Goal: Find contact information: Find contact information

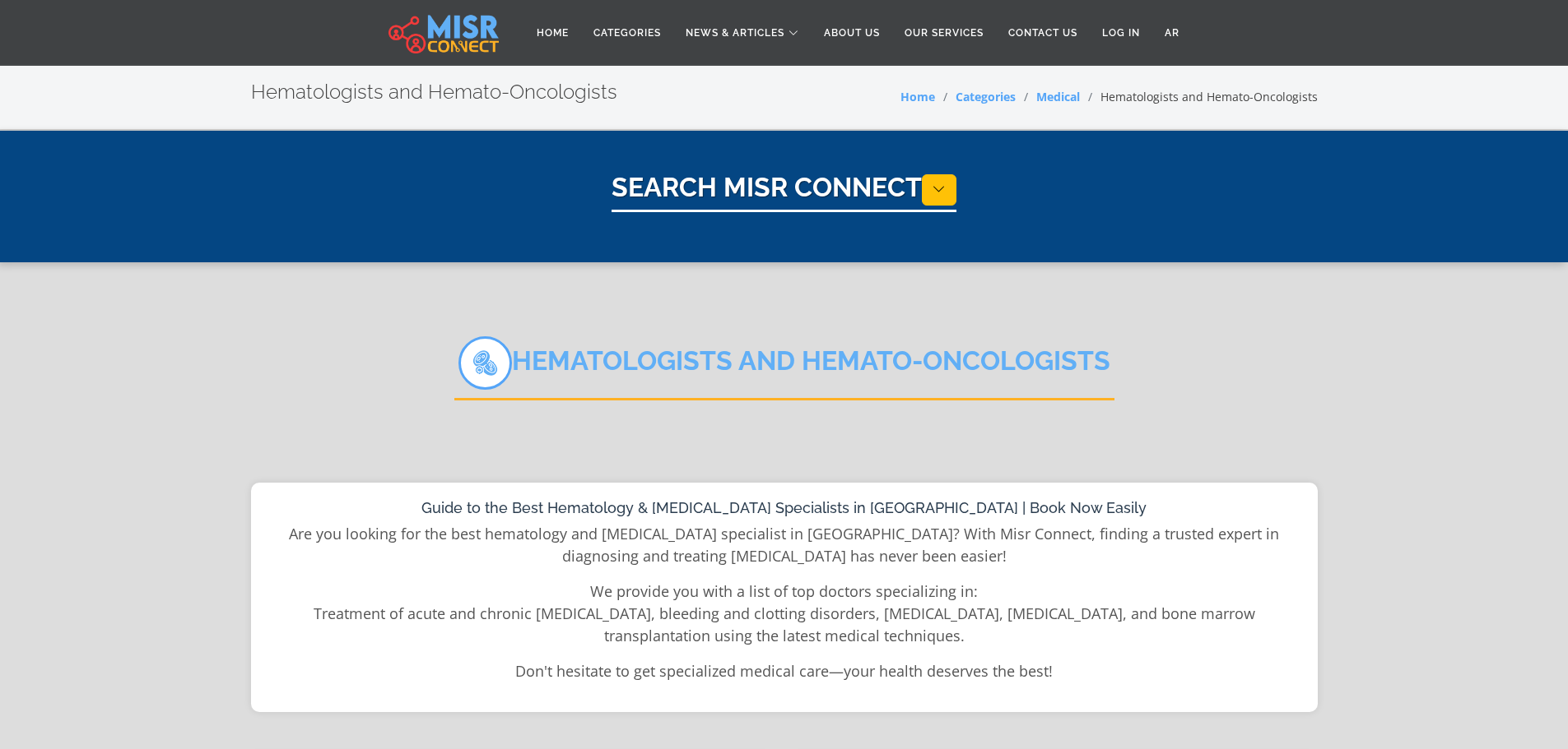
select select "*****"
select select "**********"
click at [1179, 31] on link "AR" at bounding box center [1172, 33] width 40 height 32
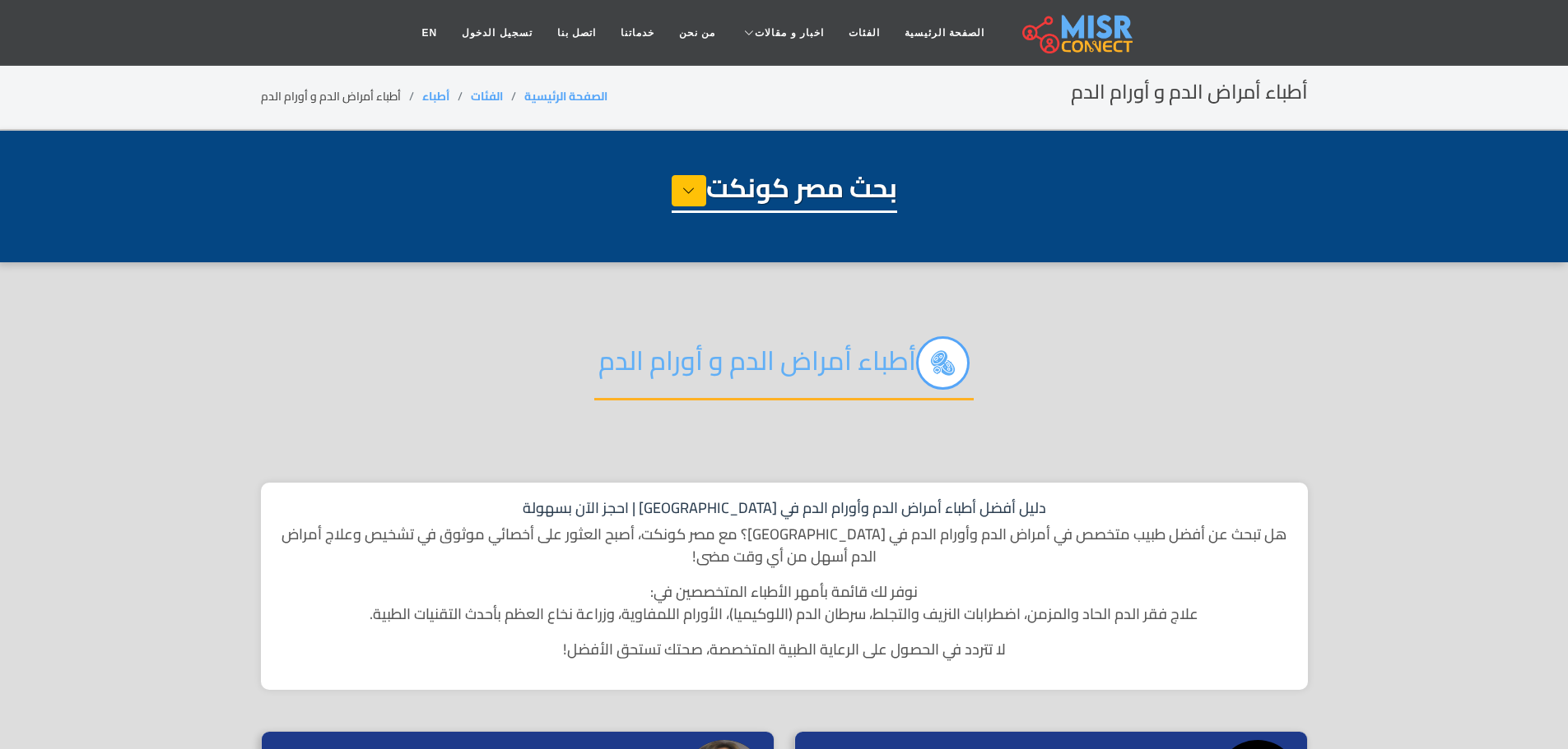
select select "*****"
select select "**********"
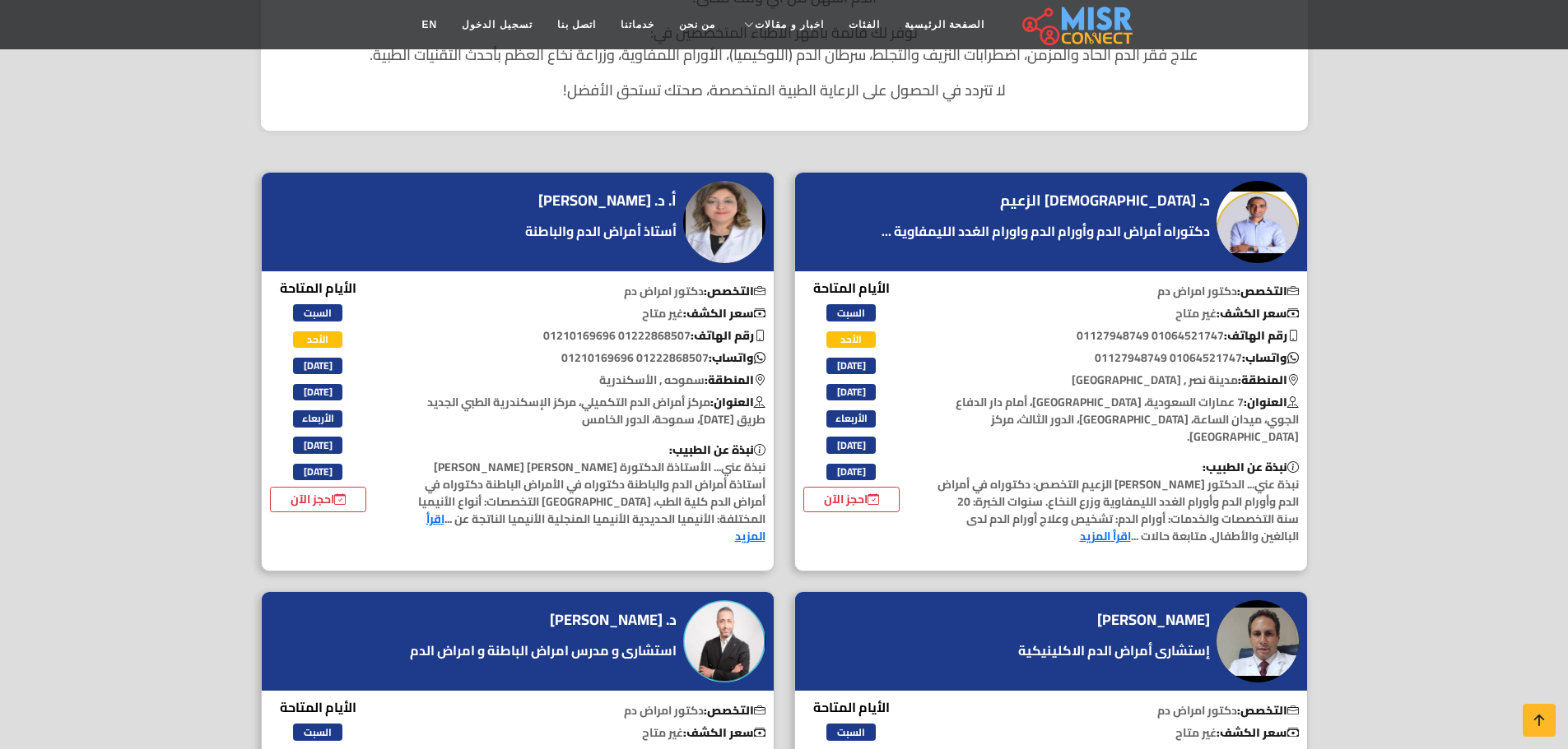
scroll to position [575, 0]
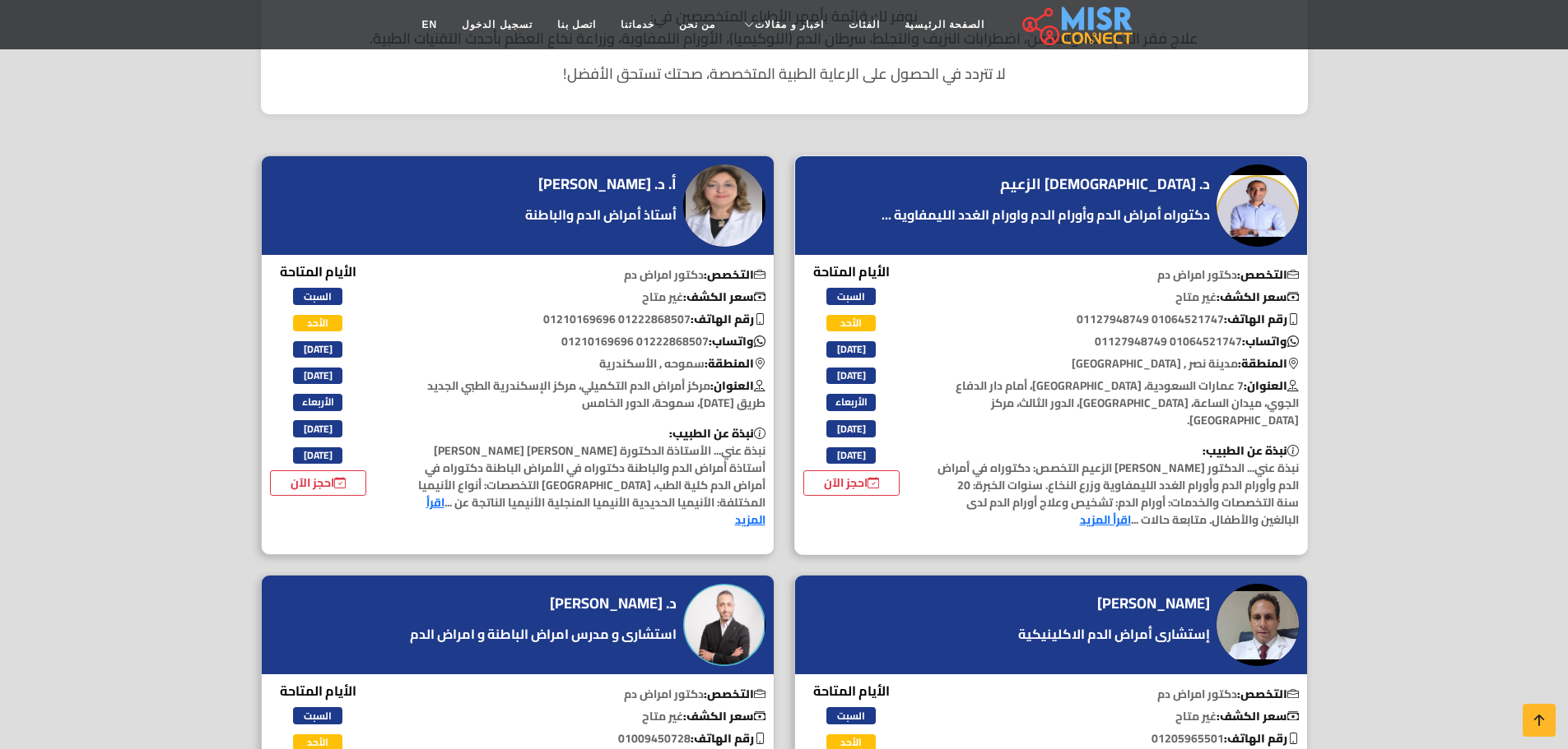
click at [1130, 509] on link "اقرأ المزيد" at bounding box center [1105, 520] width 51 height 22
click at [1162, 453] on p "نبذة عن الطبيب: نبذة عني... الدكتور إسلام الزعيم التخصص: دكتوراه في أمراض الدم …" at bounding box center [1116, 485] width 379 height 86
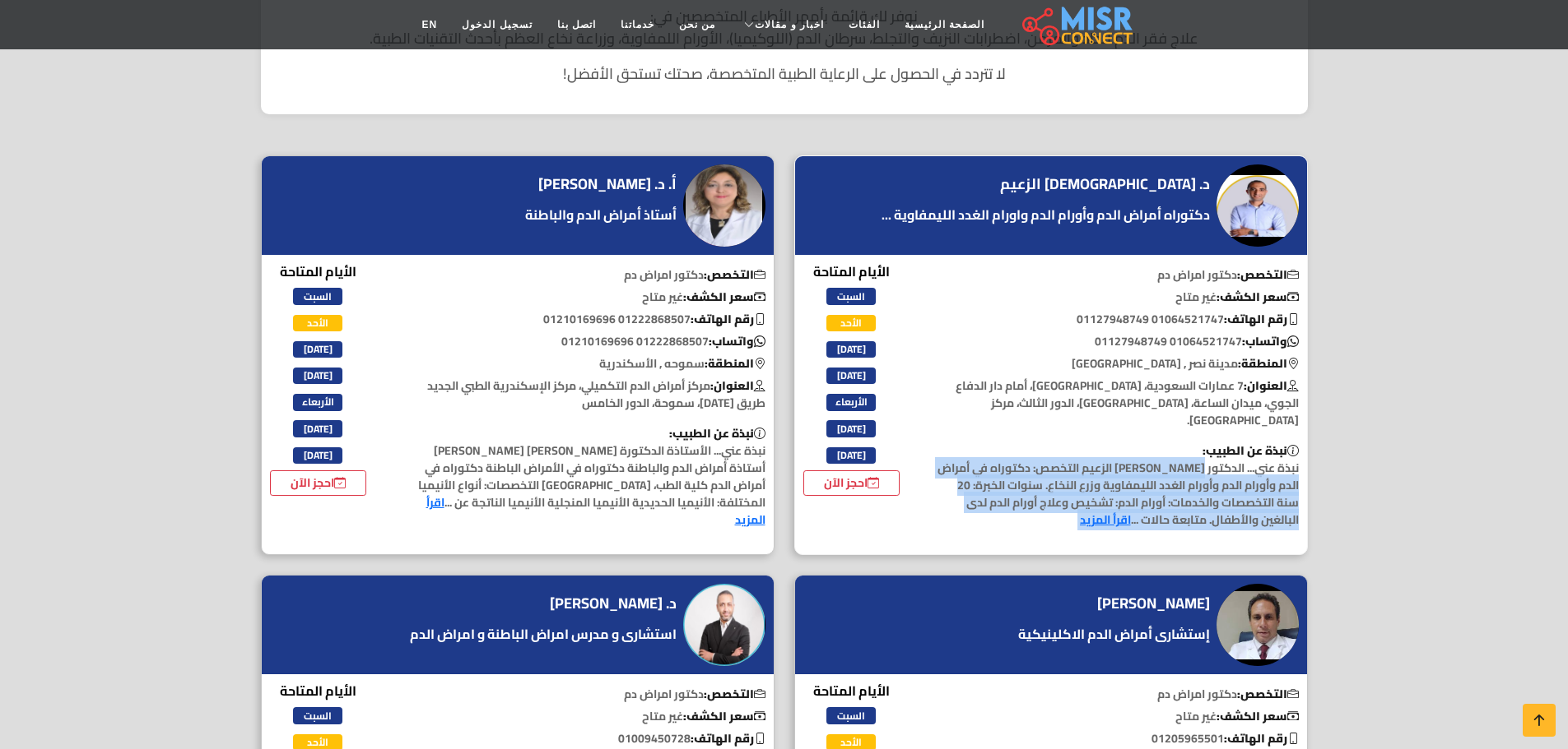
click at [1162, 453] on p "نبذة عن الطبيب: نبذة عني... الدكتور إسلام الزعيم التخصص: دكتوراه في أمراض الدم …" at bounding box center [1116, 485] width 379 height 86
click at [1026, 507] on p "نبذة عن الطبيب: نبذة عني... الدكتور إسلام الزعيم التخصص: دكتوراه في أمراض الدم …" at bounding box center [1116, 485] width 379 height 86
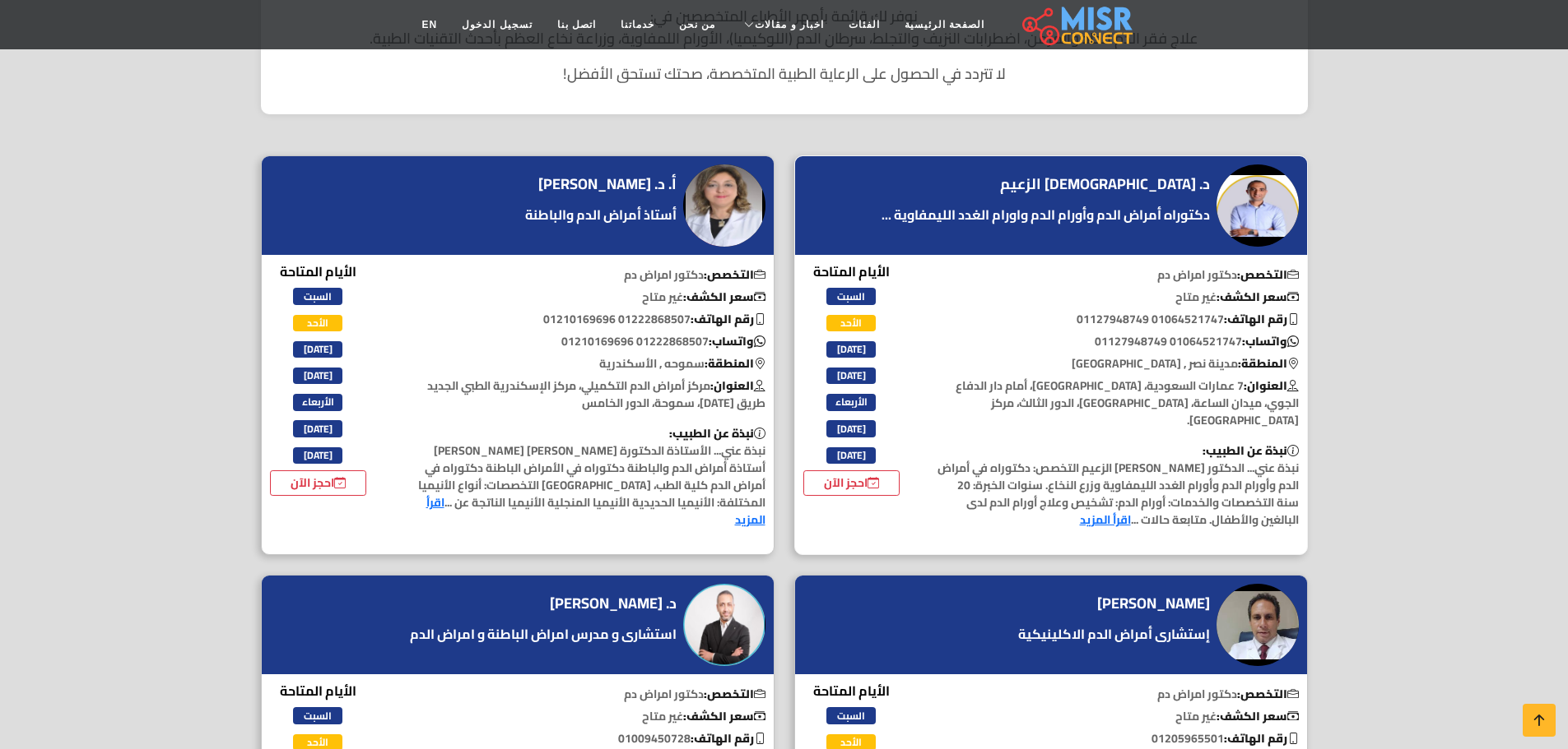
click at [841, 318] on span "الأحد" at bounding box center [850, 323] width 50 height 17
click at [860, 475] on link "احجز الآن" at bounding box center [851, 483] width 97 height 26
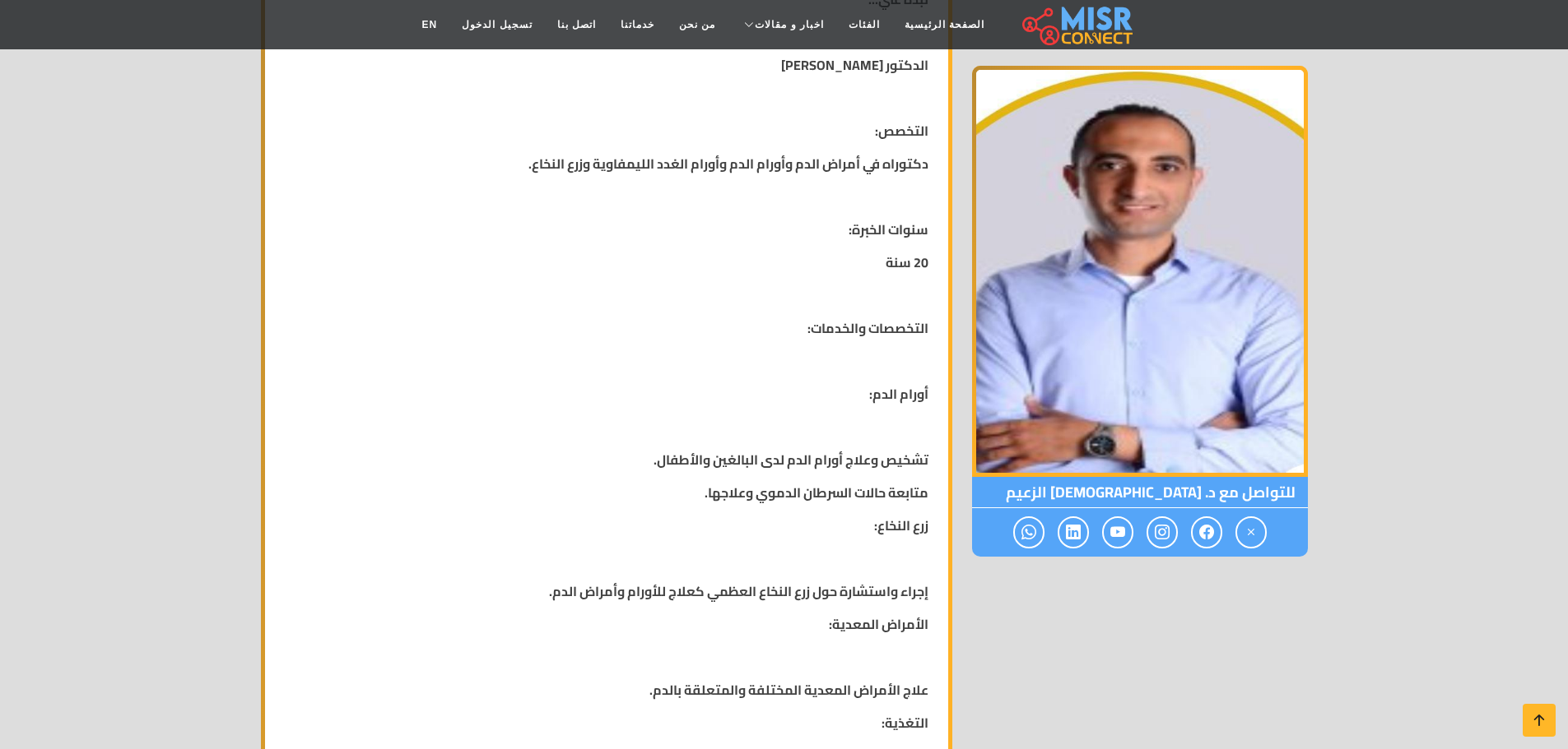
scroll to position [165, 0]
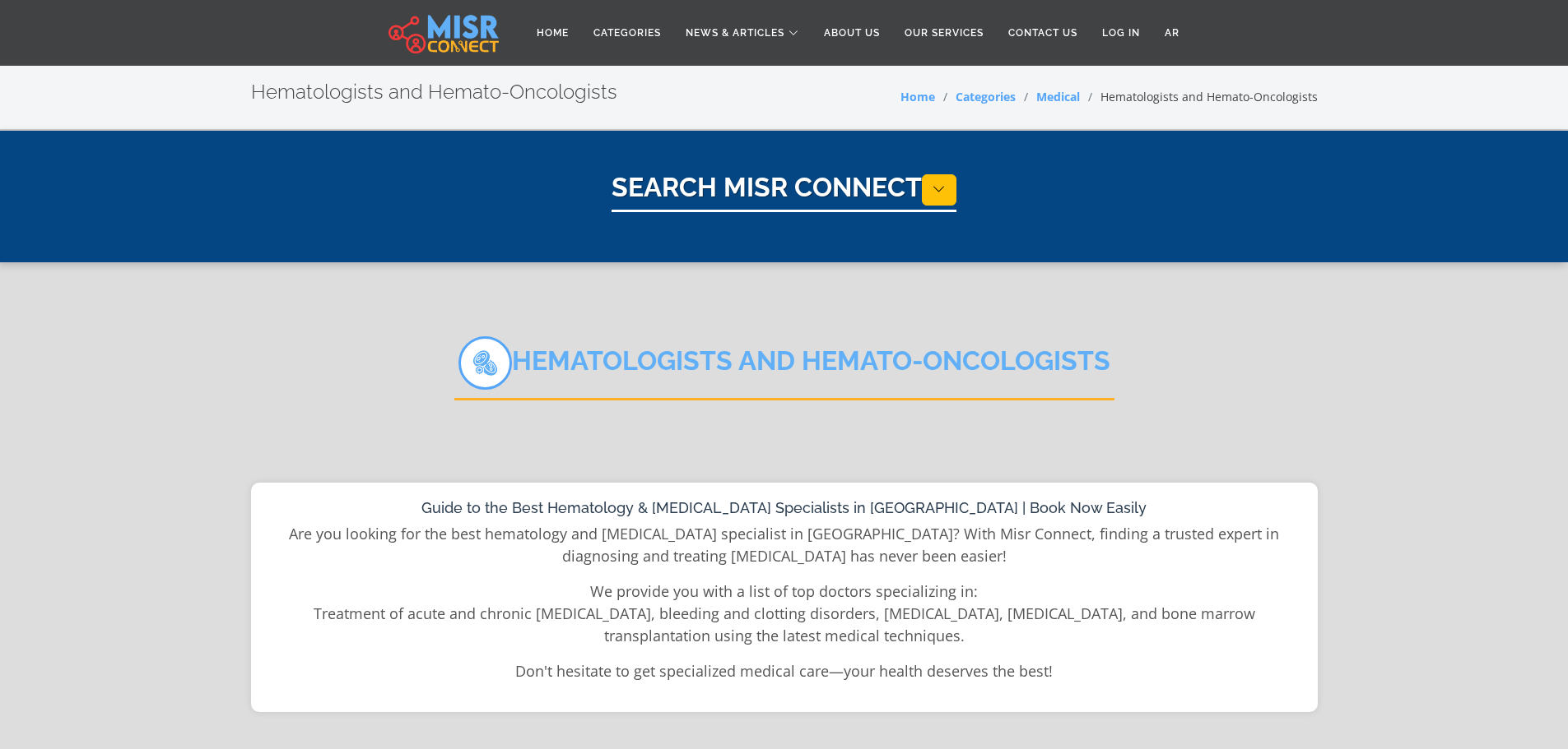
select select "*****"
select select "**********"
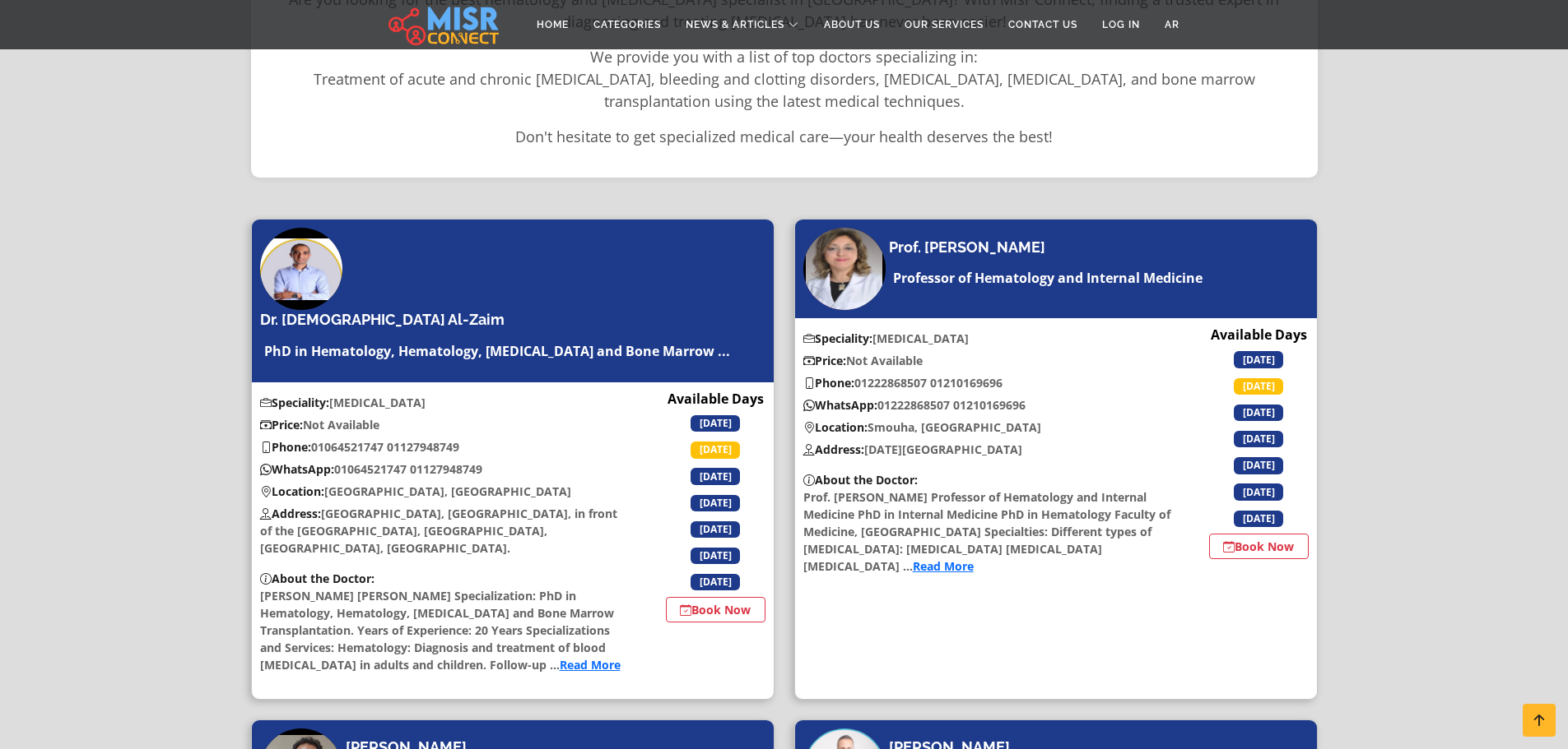
scroll to position [493, 0]
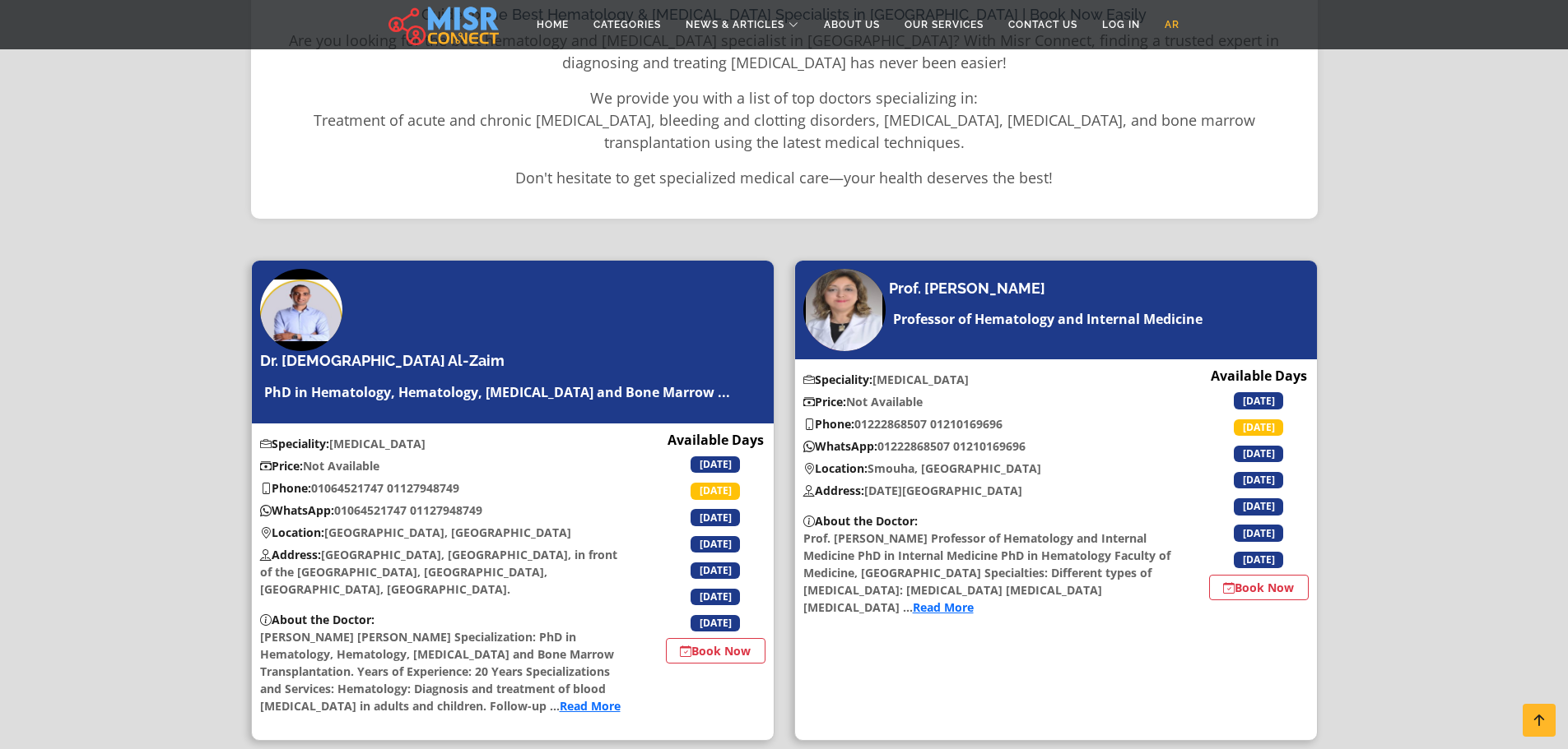
click at [1184, 26] on link "AR" at bounding box center [1172, 25] width 40 height 32
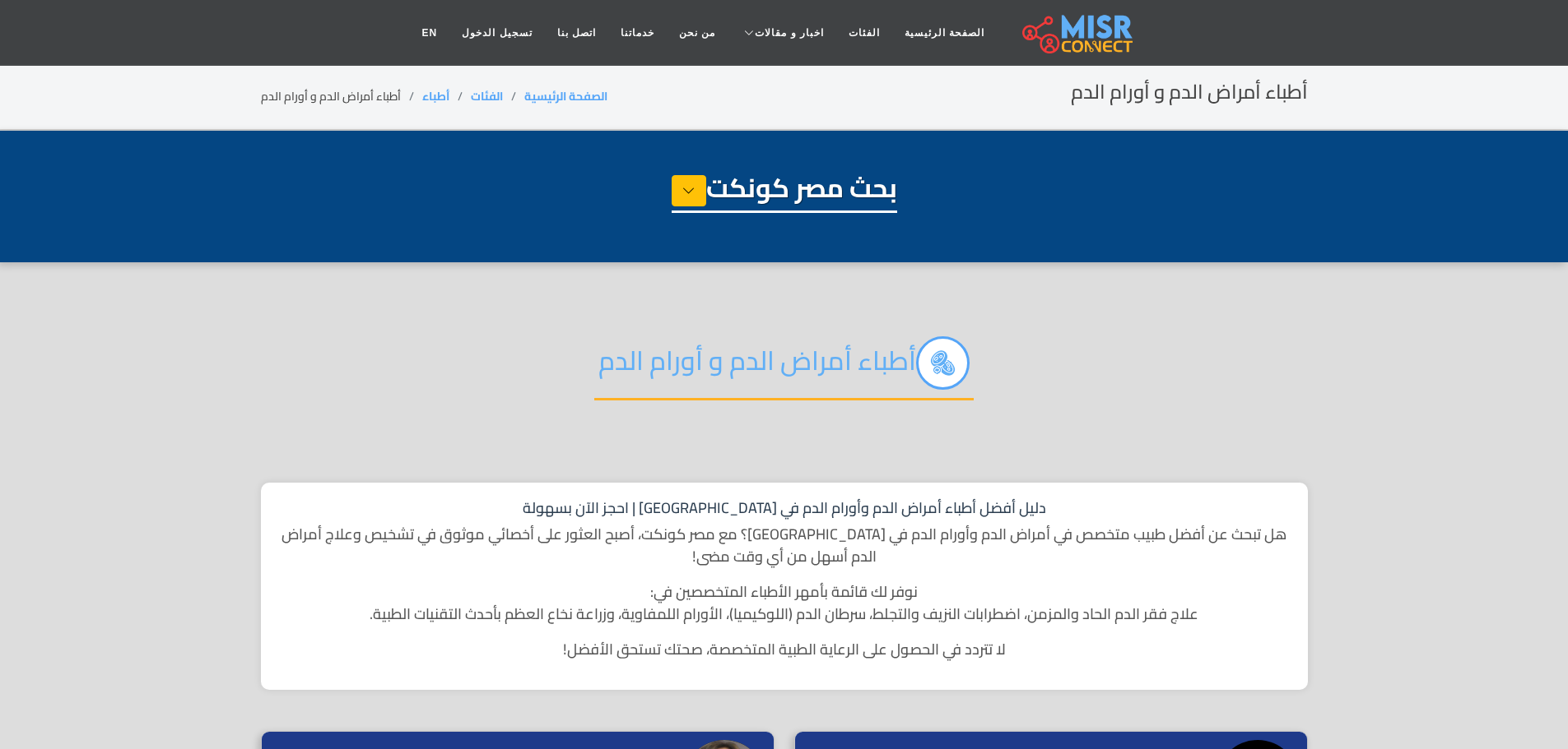
select select "*****"
select select "**********"
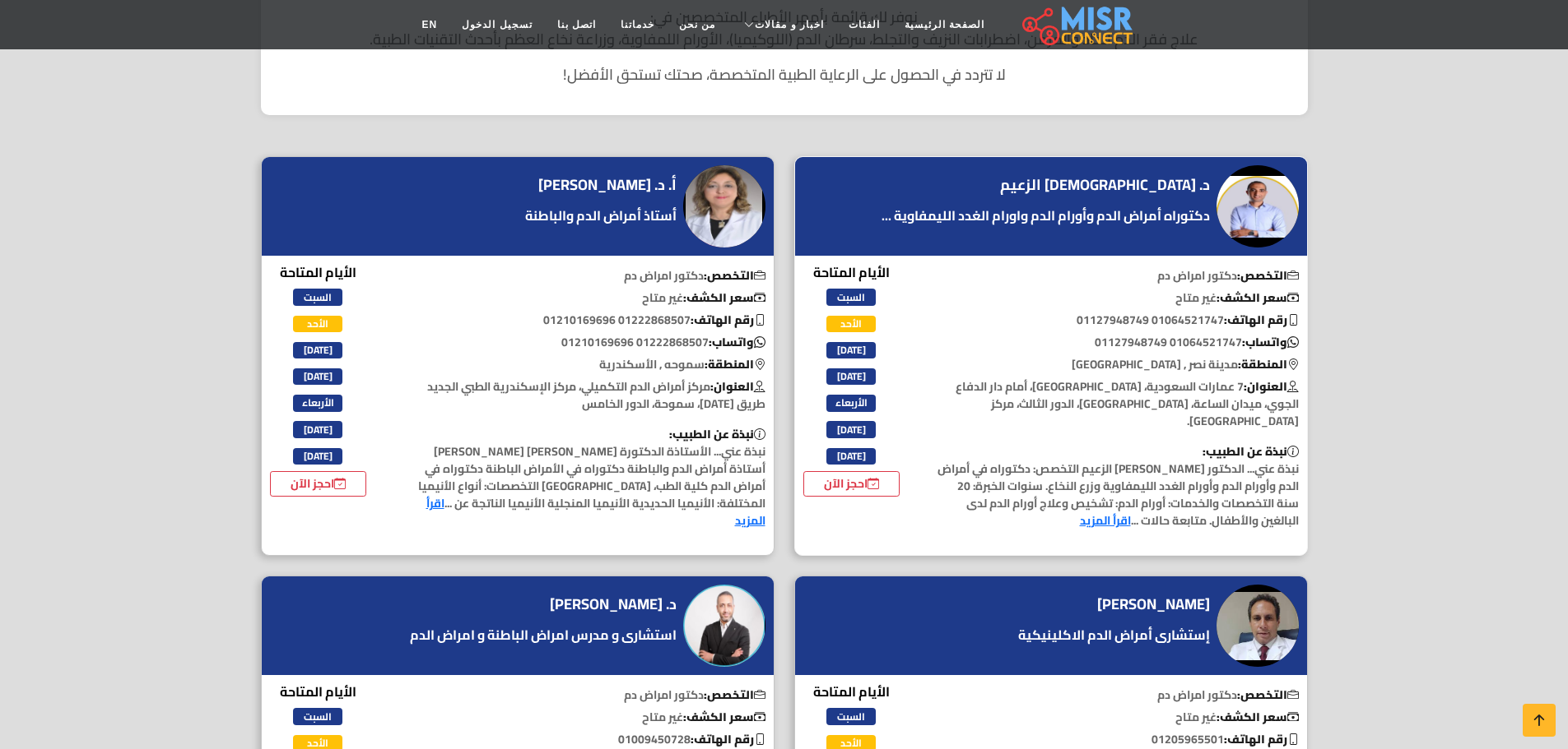
scroll to position [575, 0]
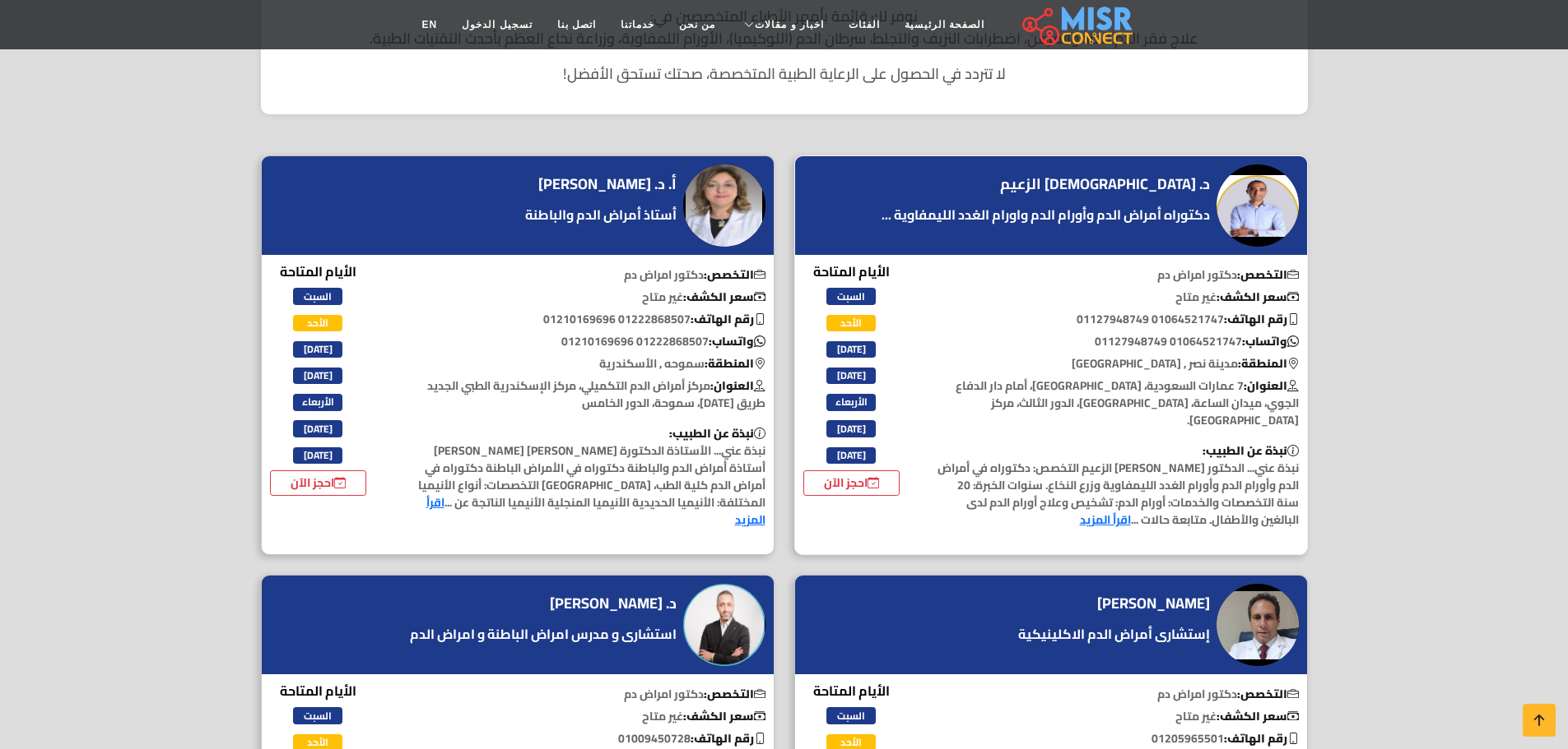
click at [1130, 509] on link "اقرأ المزيد" at bounding box center [1105, 520] width 51 height 22
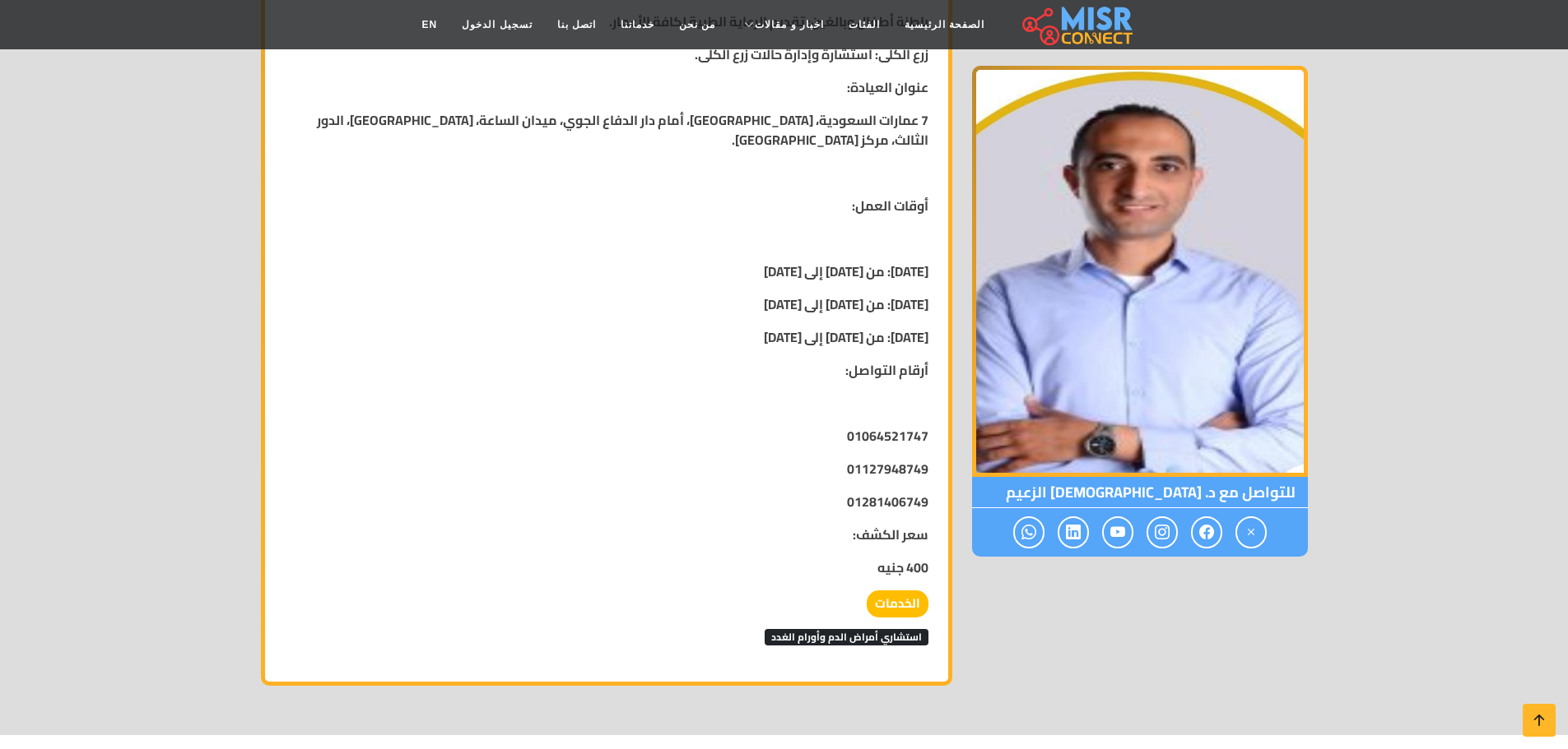
scroll to position [2057, 0]
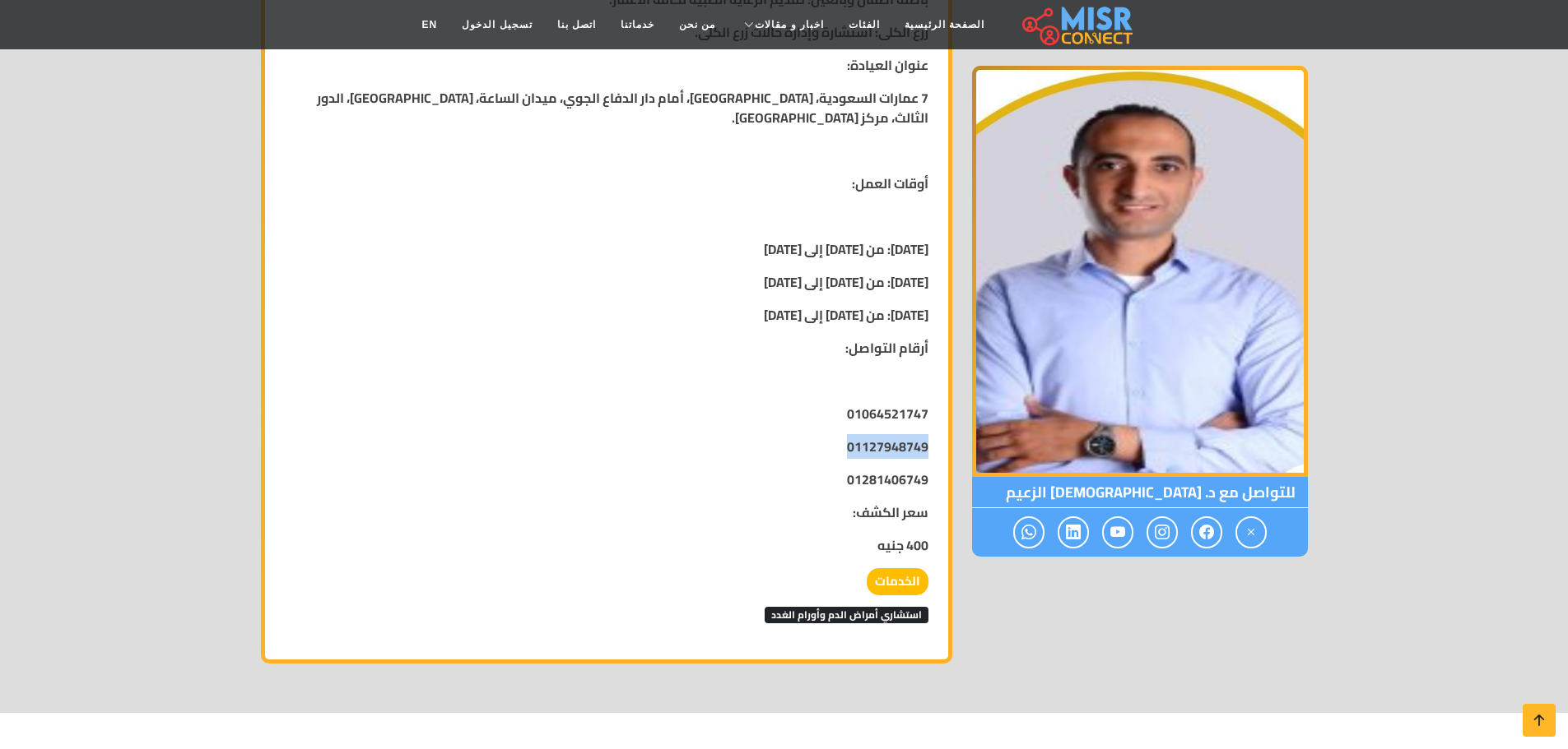
drag, startPoint x: 846, startPoint y: 395, endPoint x: 946, endPoint y: 450, distance: 114.1
drag, startPoint x: 928, startPoint y: 464, endPoint x: 849, endPoint y: 384, distance: 112.4
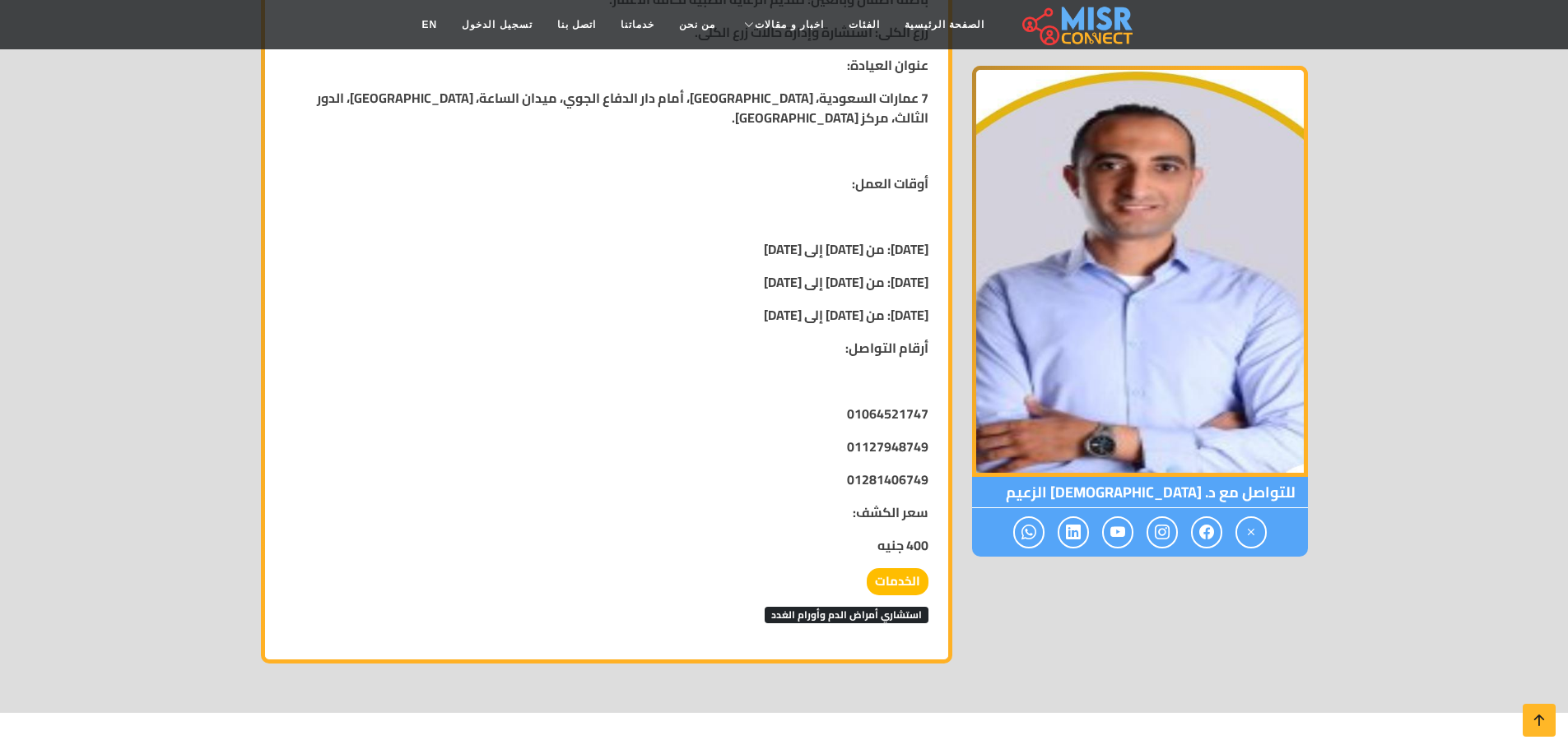
click at [877, 467] on strong "01281406749" at bounding box center [887, 479] width 81 height 25
click at [872, 402] on strong "01064521747" at bounding box center [887, 414] width 81 height 25
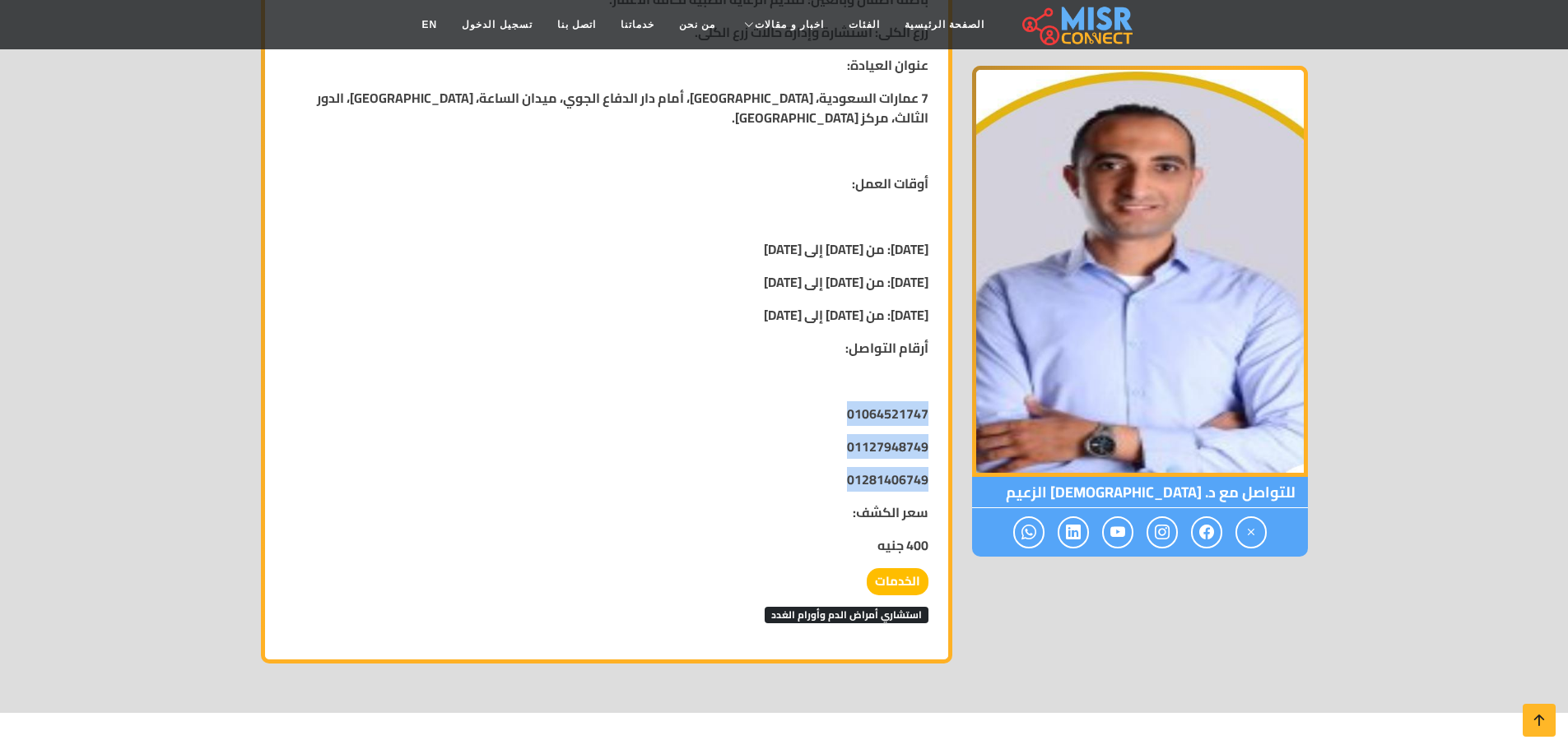
copy div "01064521747 01127948749 01281406749"
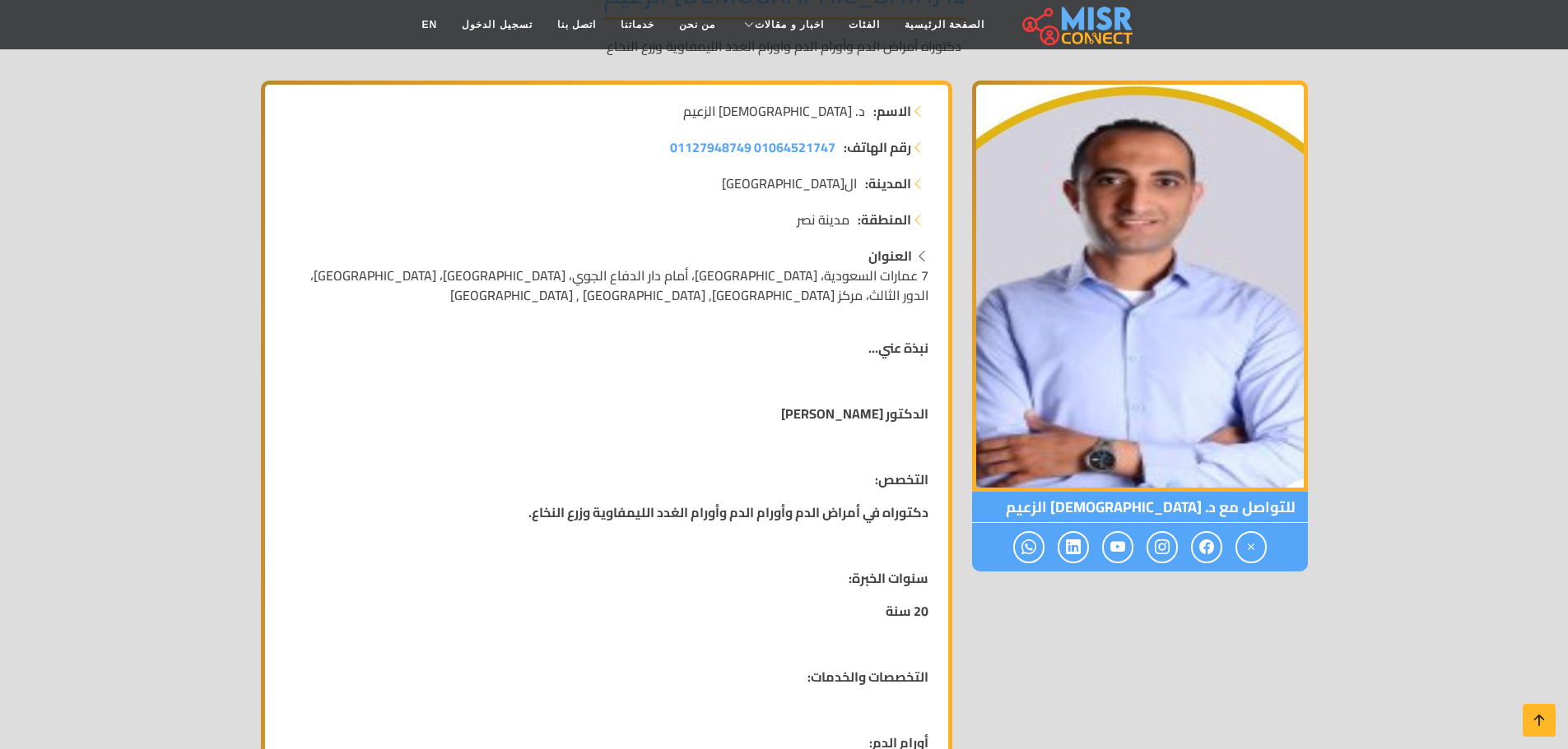
scroll to position [0, 0]
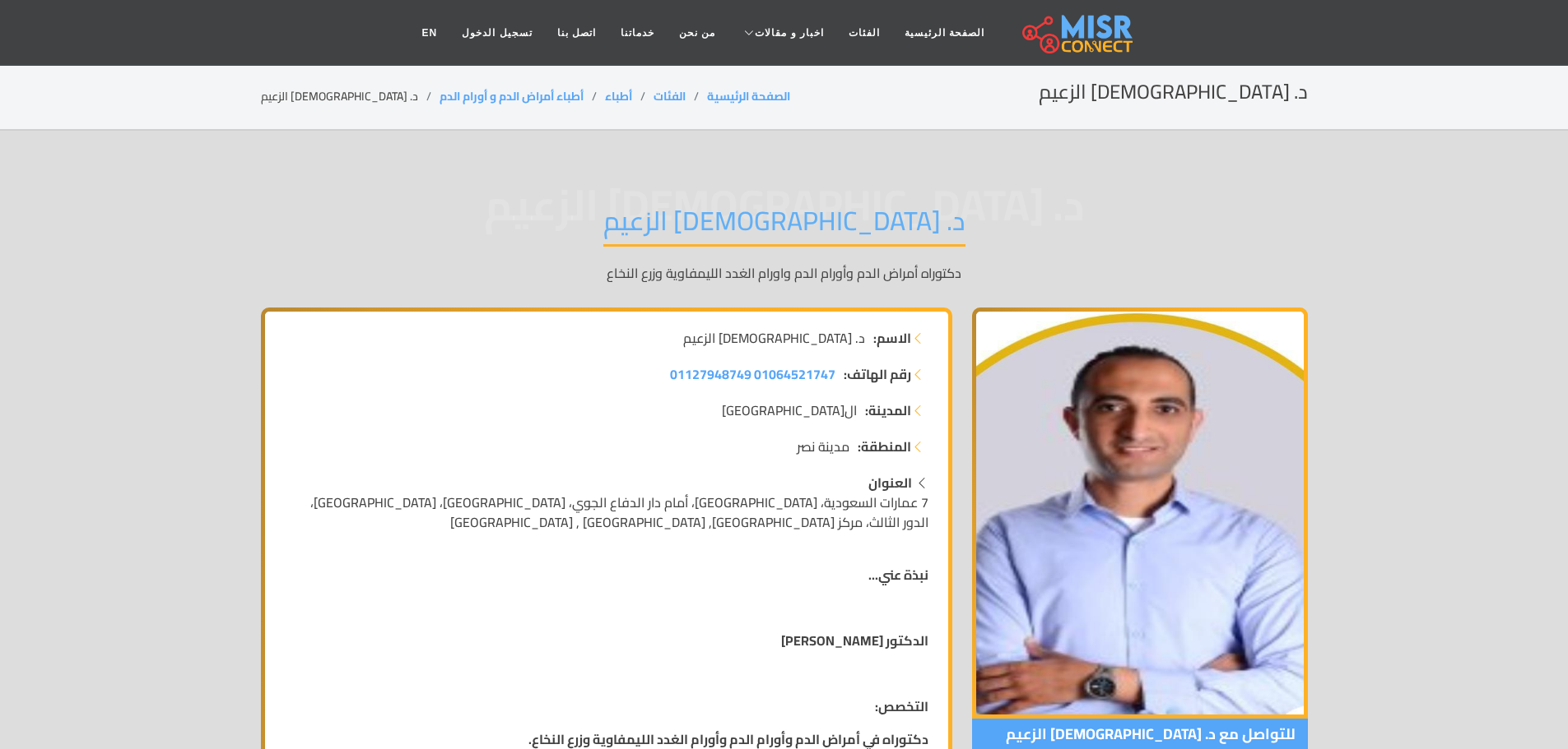
drag, startPoint x: 765, startPoint y: 370, endPoint x: 638, endPoint y: 408, distance: 132.6
click at [638, 403] on li "المدينة: القاهرة" at bounding box center [606, 411] width 643 height 20
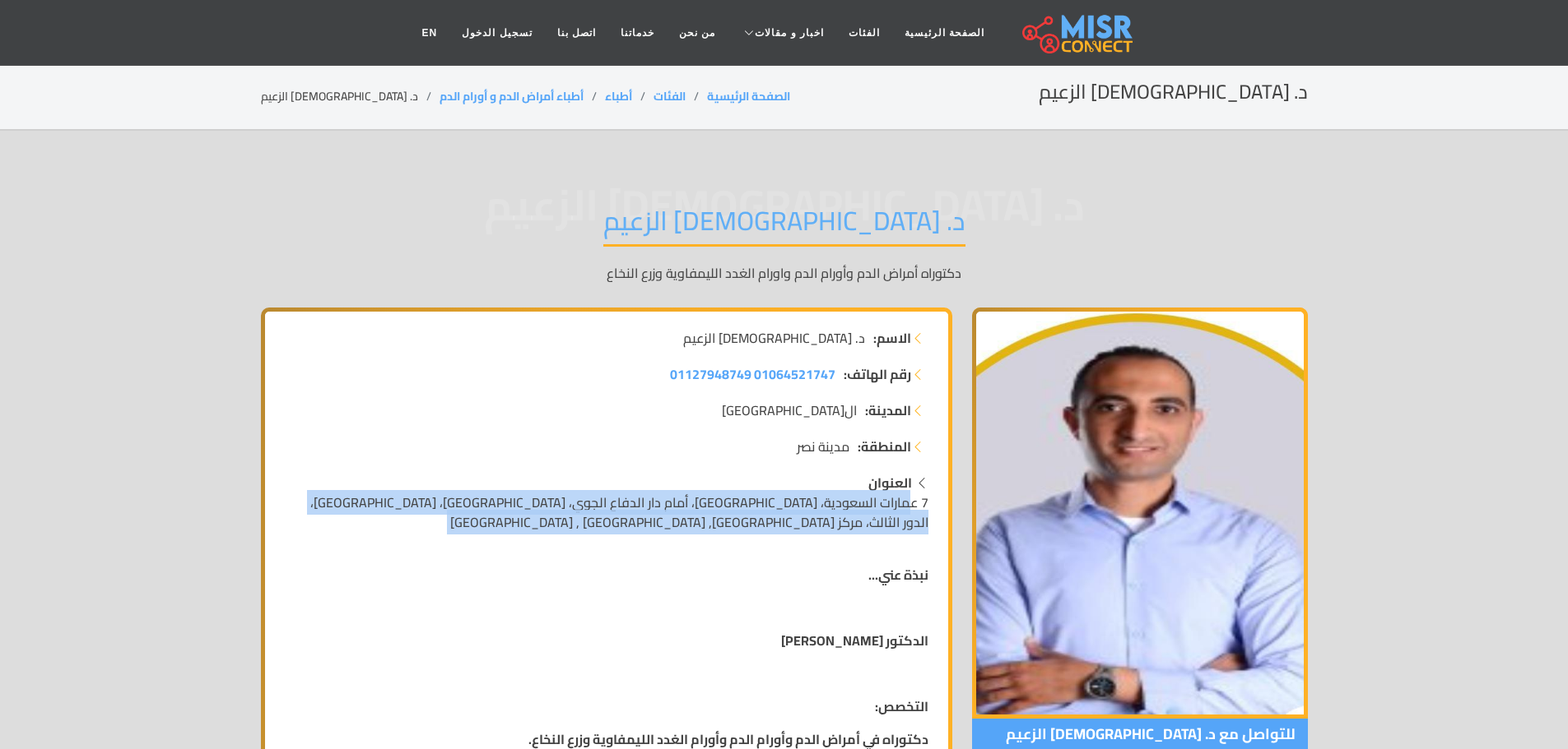
drag, startPoint x: 839, startPoint y: 534, endPoint x: 913, endPoint y: 503, distance: 80.2
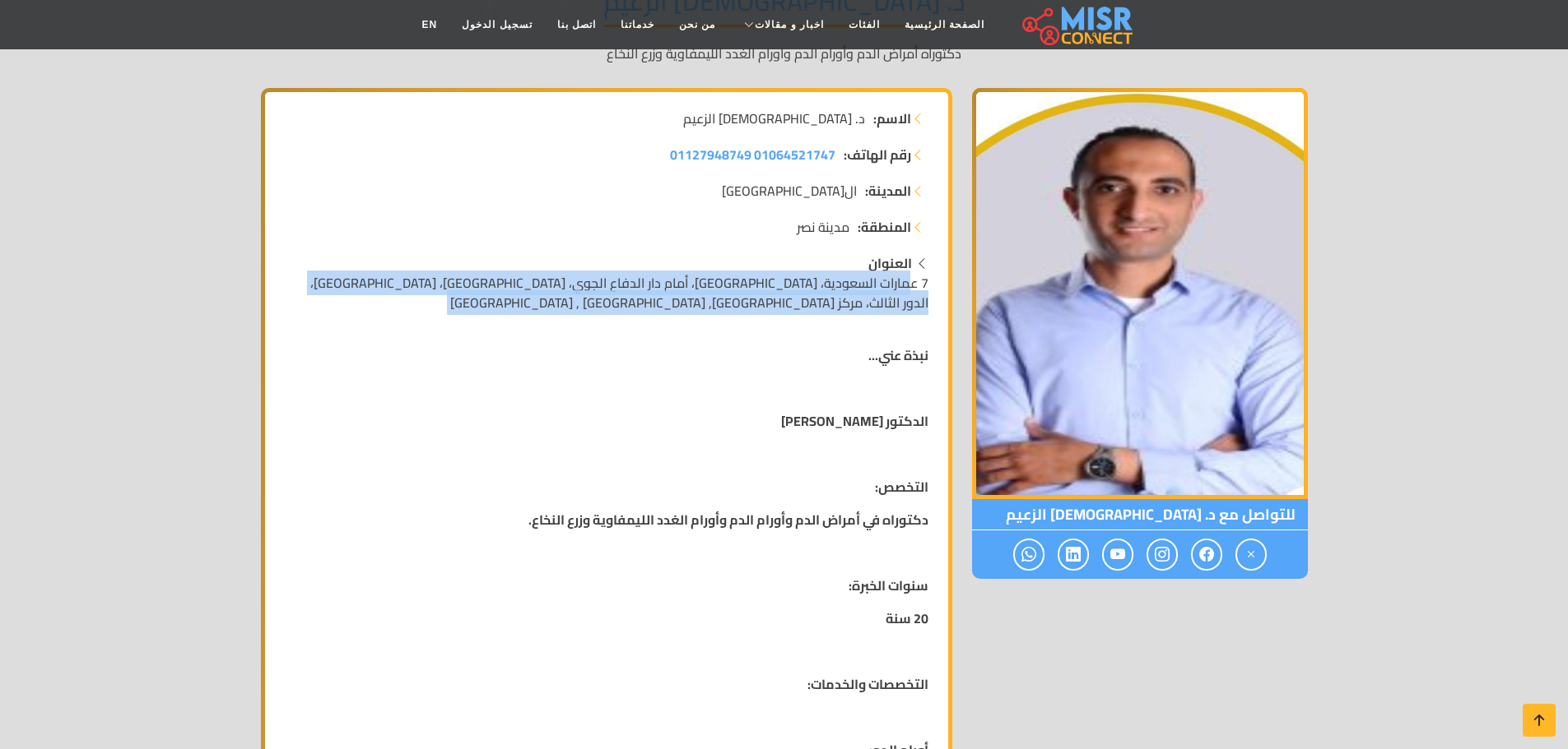
scroll to position [247, 0]
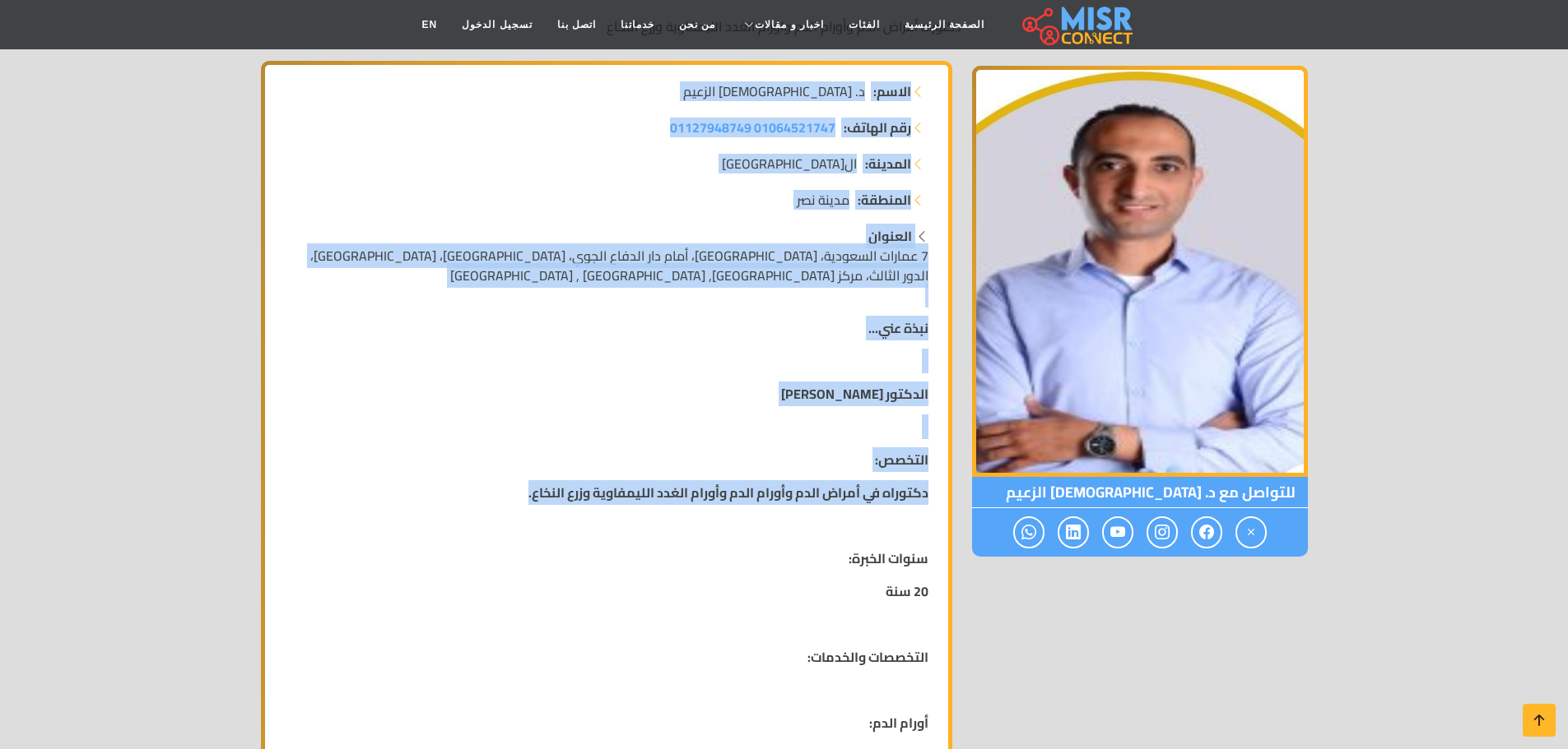
drag, startPoint x: 516, startPoint y: 497, endPoint x: 942, endPoint y: 121, distance: 568.2
copy div "الاسم: د. اسلام الزعيم رقم الهاتف: 01064521747 01127948749 المدينة: القاهرة الم…"
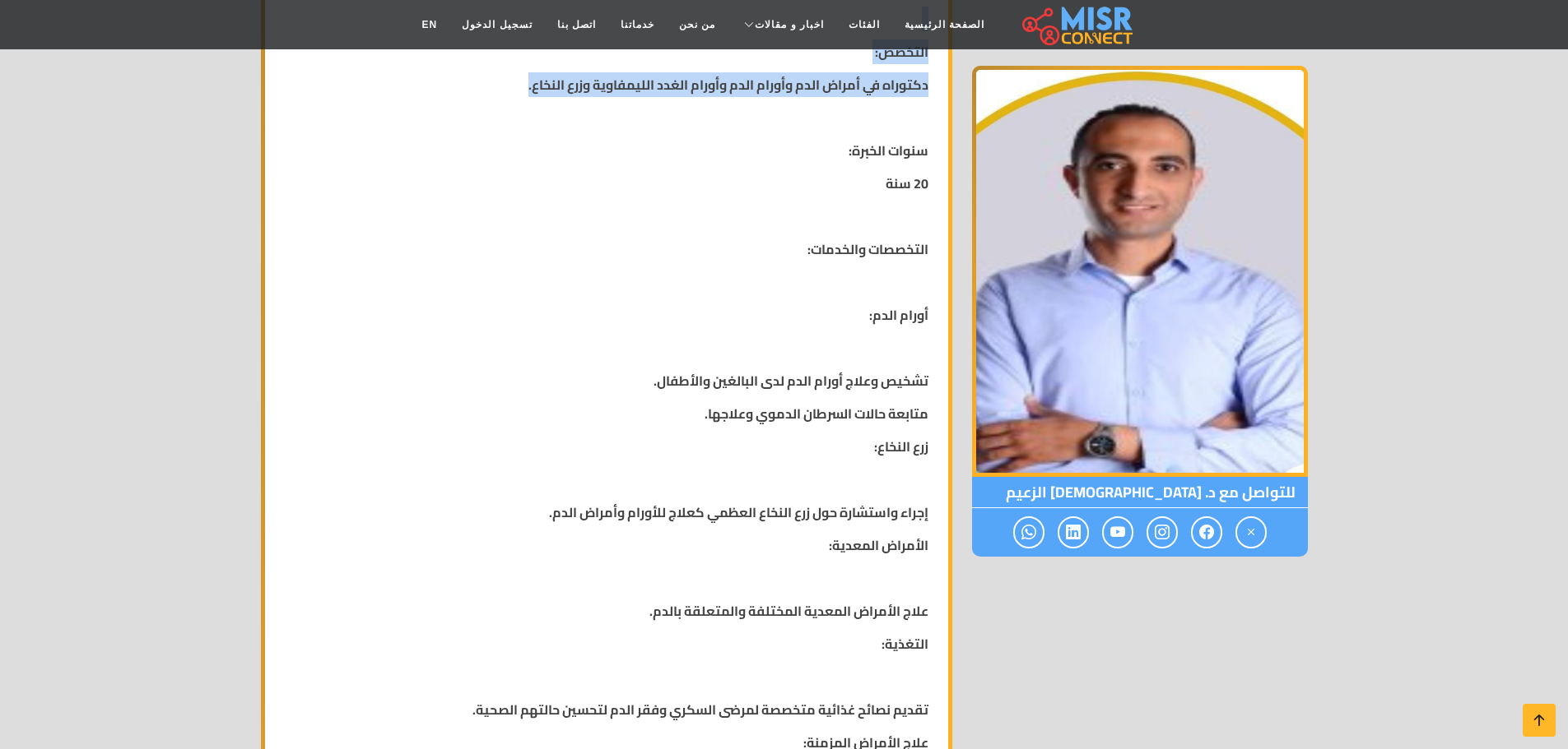
scroll to position [658, 0]
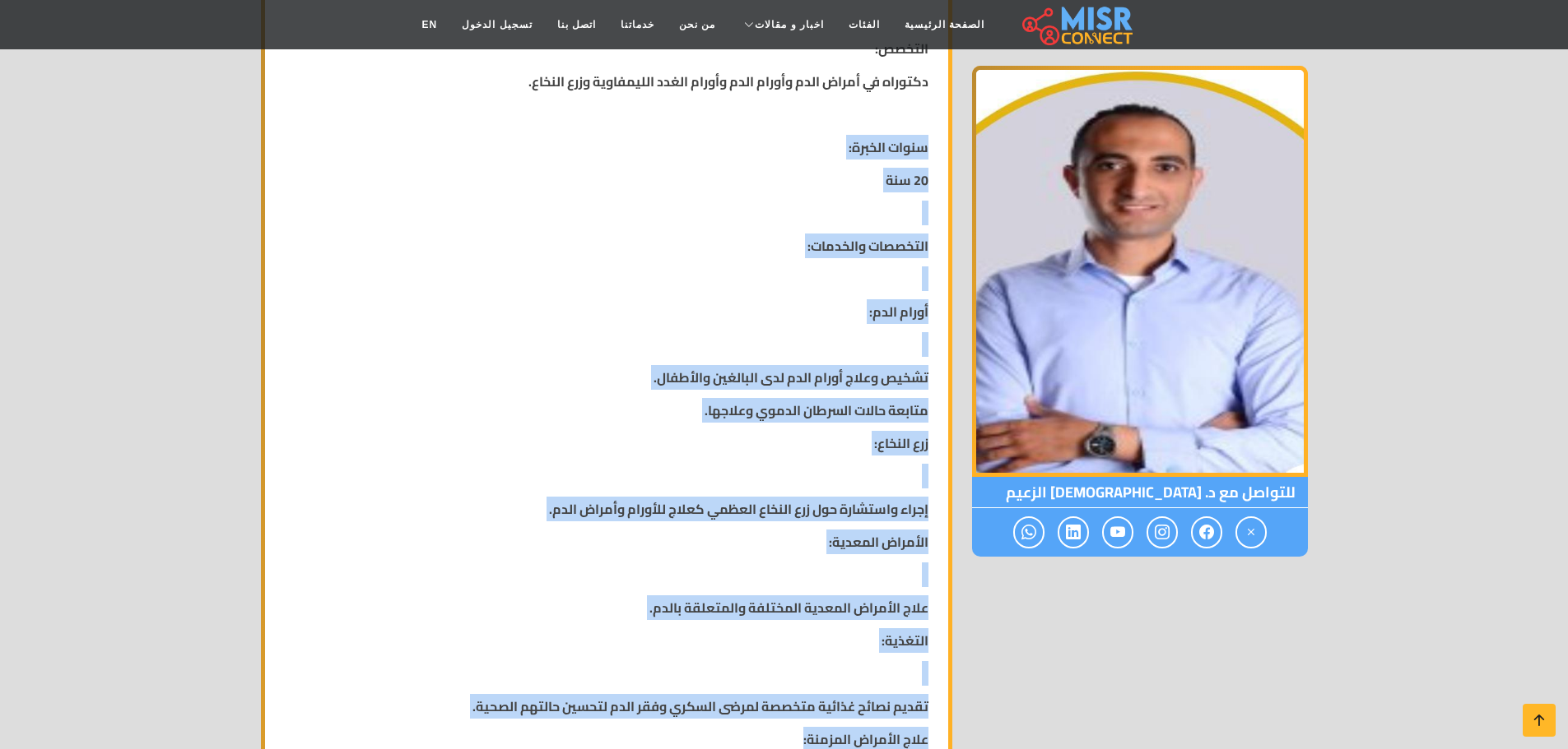
drag, startPoint x: 931, startPoint y: 151, endPoint x: 460, endPoint y: 724, distance: 741.7
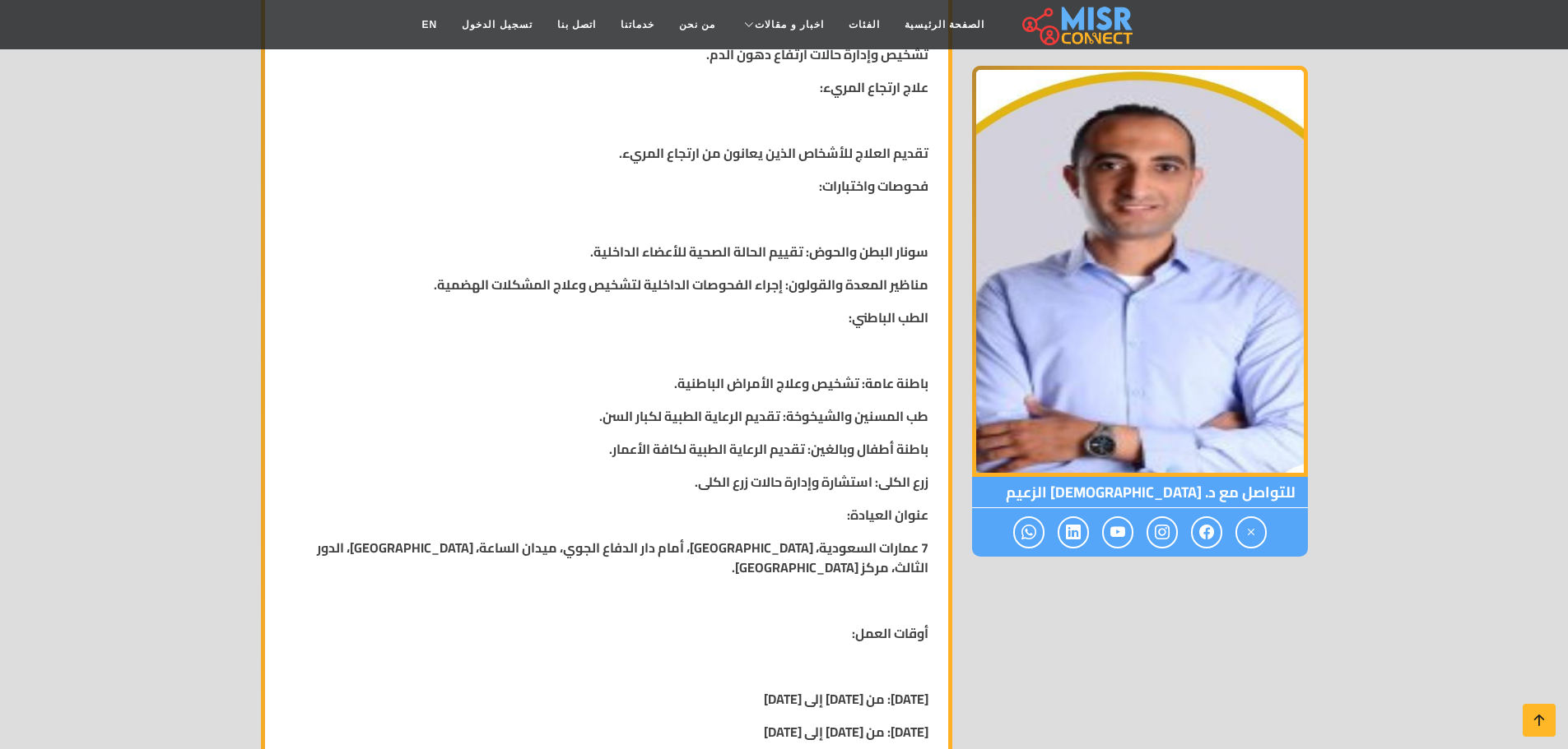
scroll to position [1645, 0]
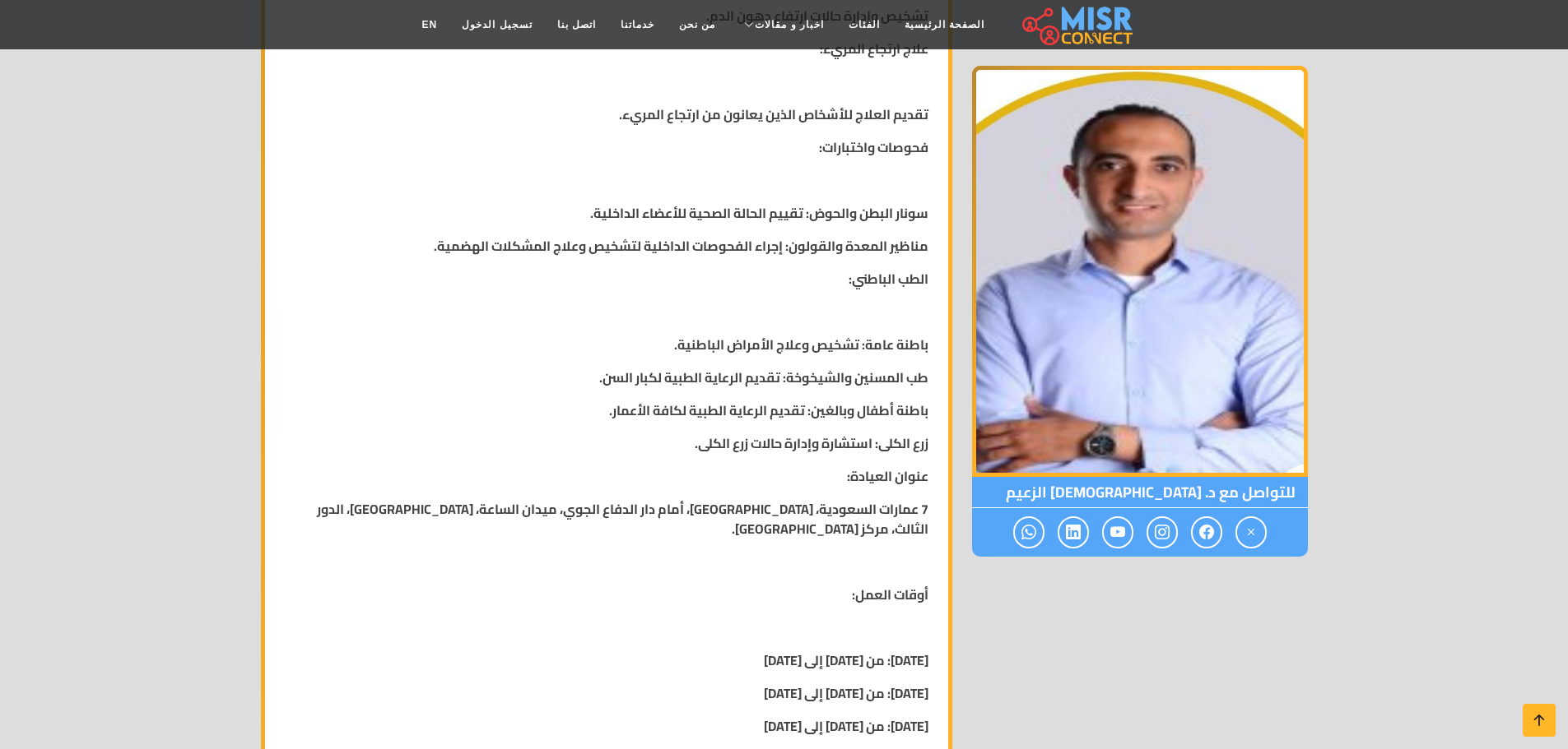
click at [837, 515] on strong "7 عمارات السعودية، [GEOGRAPHIC_DATA]، أمام دار الدفاع الجوي، ميدان الساعة، [GEO…" at bounding box center [622, 519] width 611 height 45
click at [920, 488] on strong "عنوان العيادة:" at bounding box center [887, 476] width 81 height 25
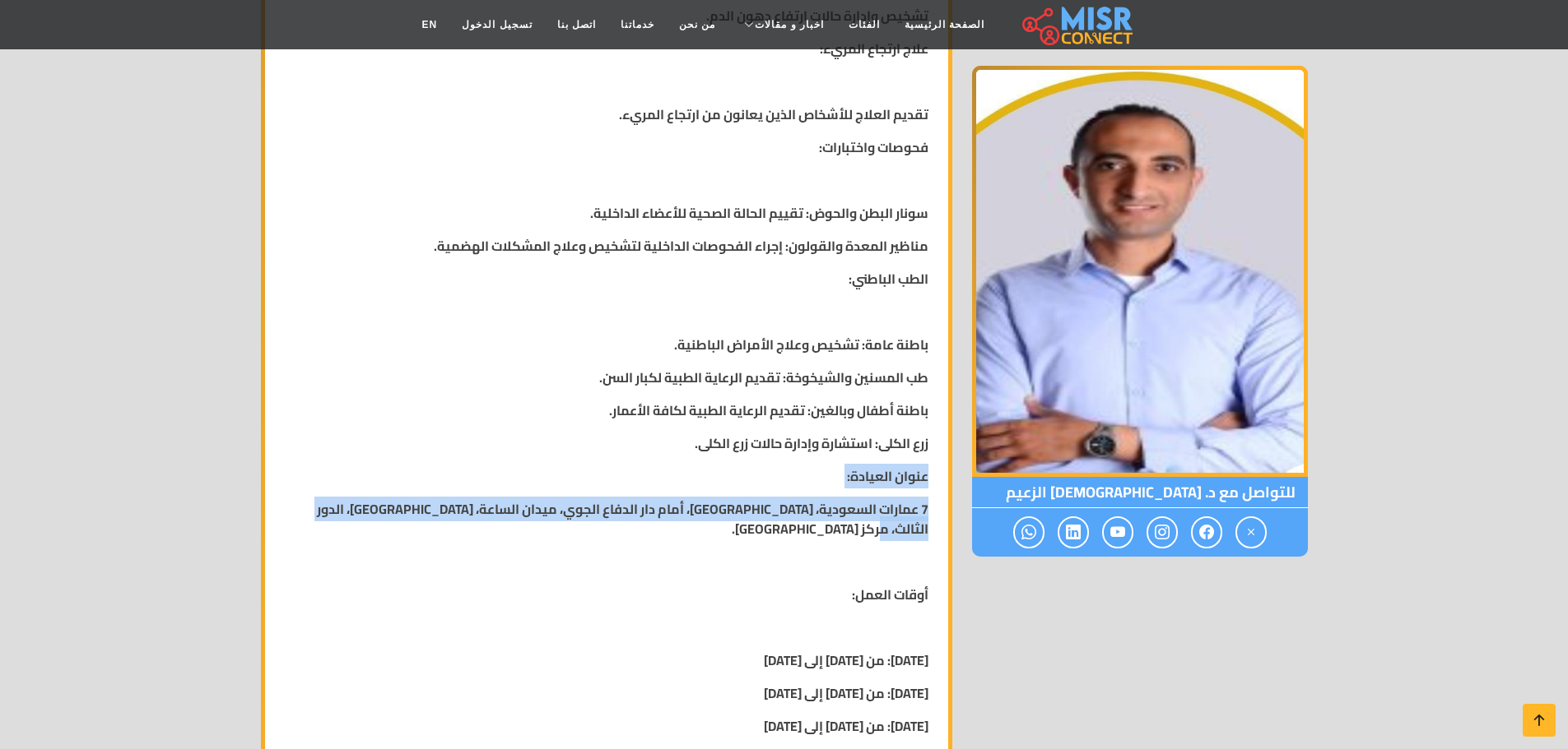
drag, startPoint x: 930, startPoint y: 475, endPoint x: 304, endPoint y: 507, distance: 626.8
copy div "عنوان العيادة: 7 عمارات السعودية، شارع النزهة، أمام دار الدفاع الجوي، ميدان الس…"
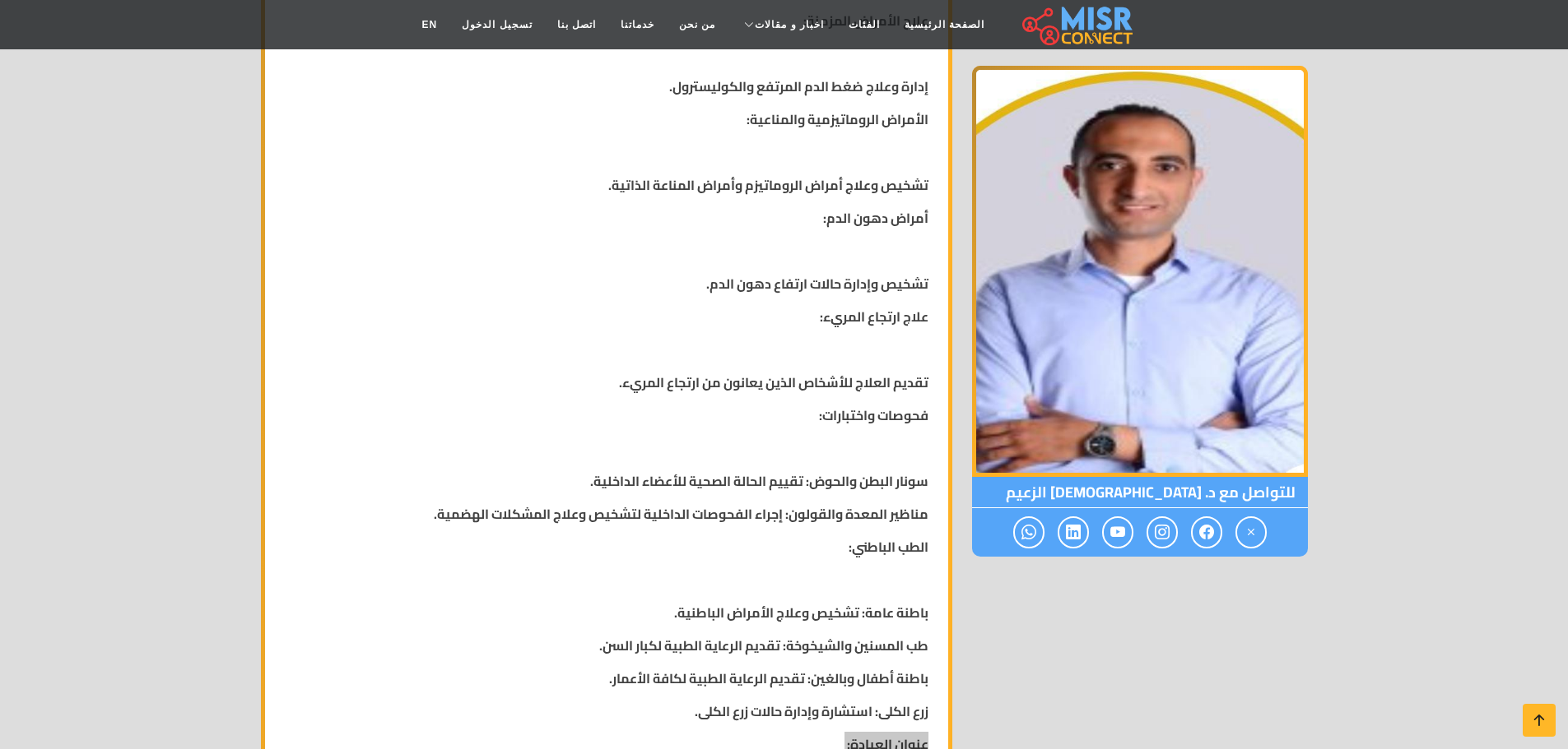
scroll to position [1152, 0]
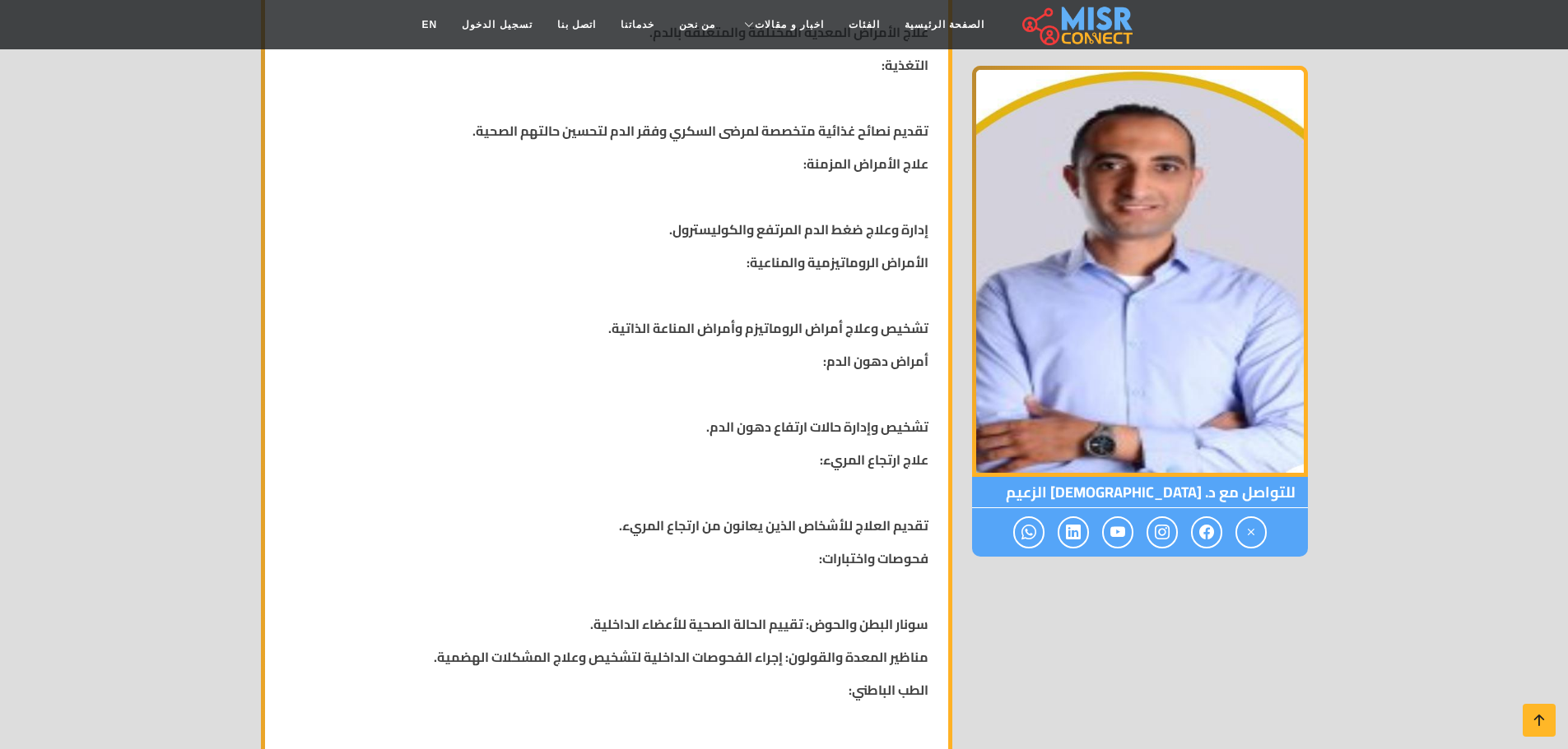
scroll to position [740, 0]
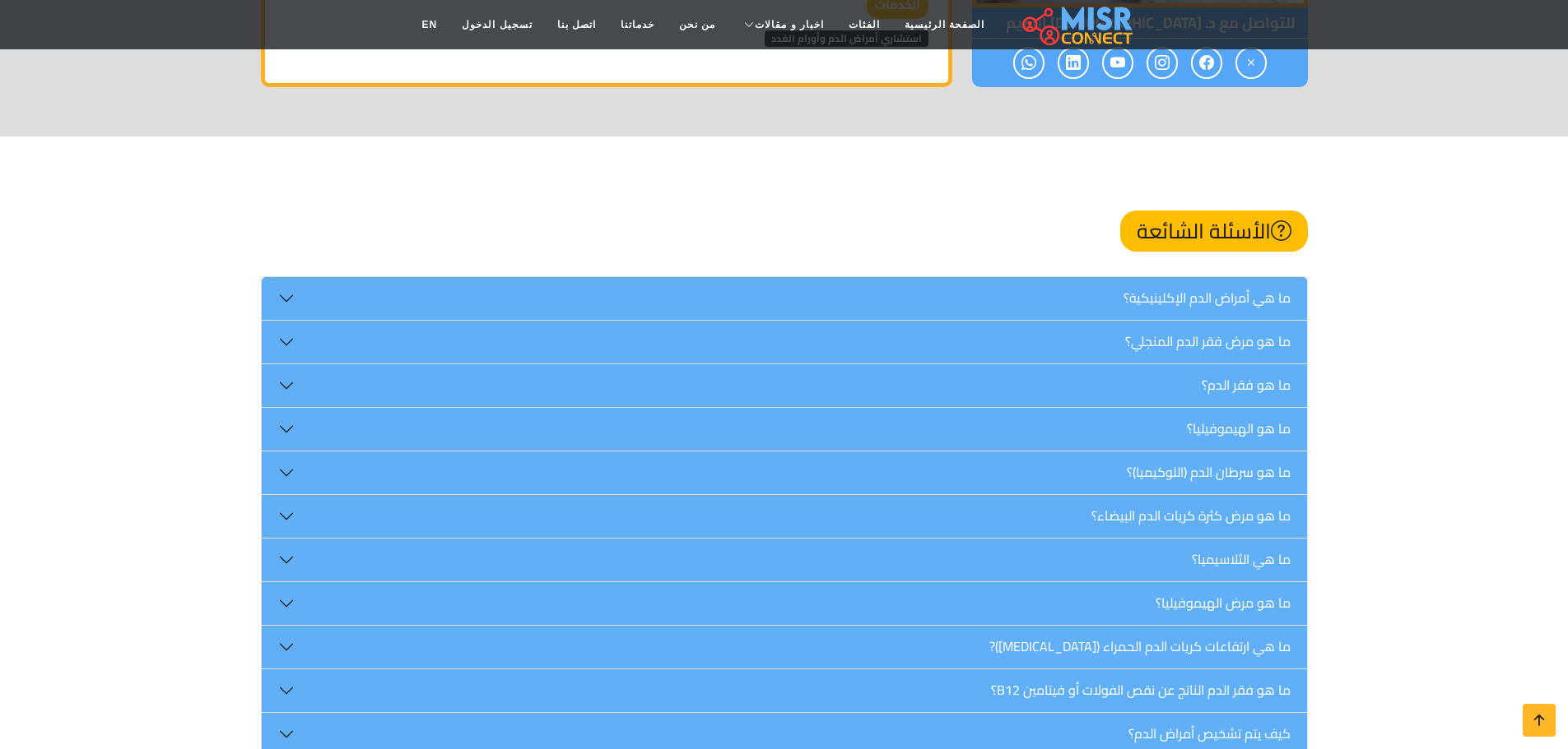
scroll to position [2632, 0]
